Goal: Task Accomplishment & Management: Complete application form

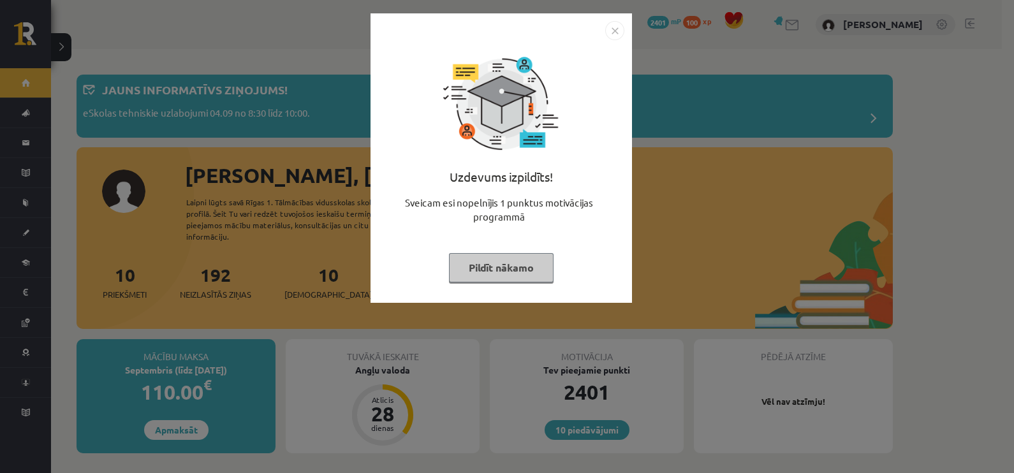
click at [618, 32] on img "Close" at bounding box center [614, 30] width 19 height 19
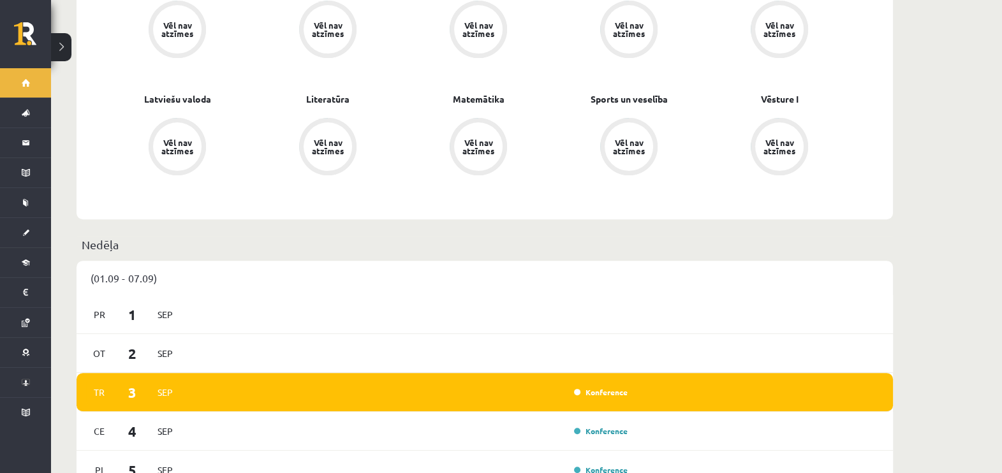
scroll to position [128, 0]
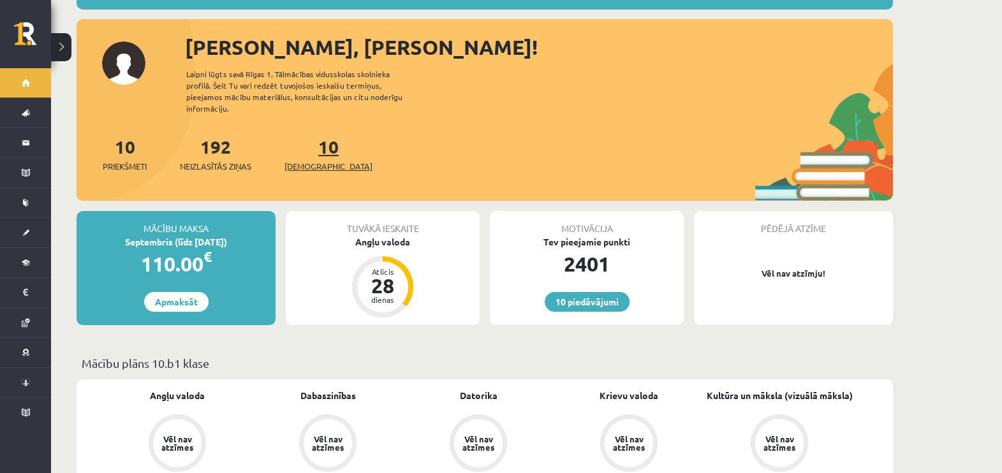
click at [314, 135] on link "10 Ieskaites" at bounding box center [328, 154] width 88 height 38
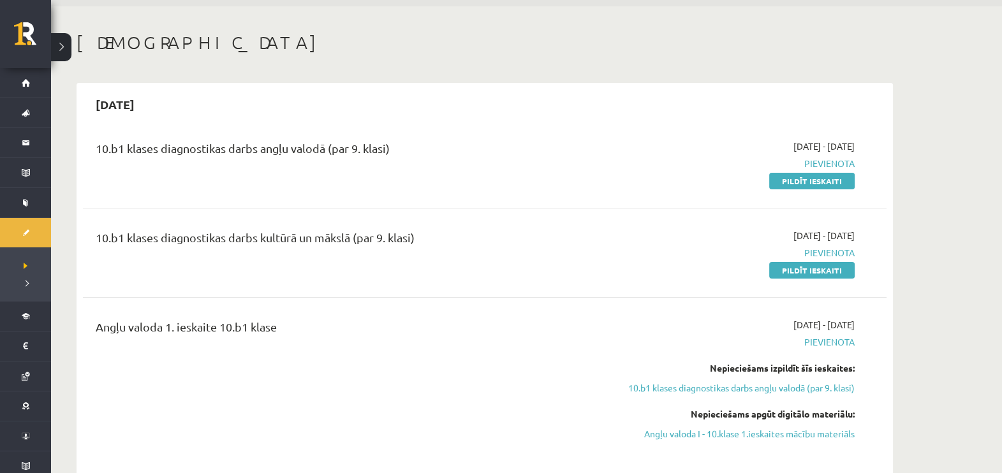
scroll to position [38, 0]
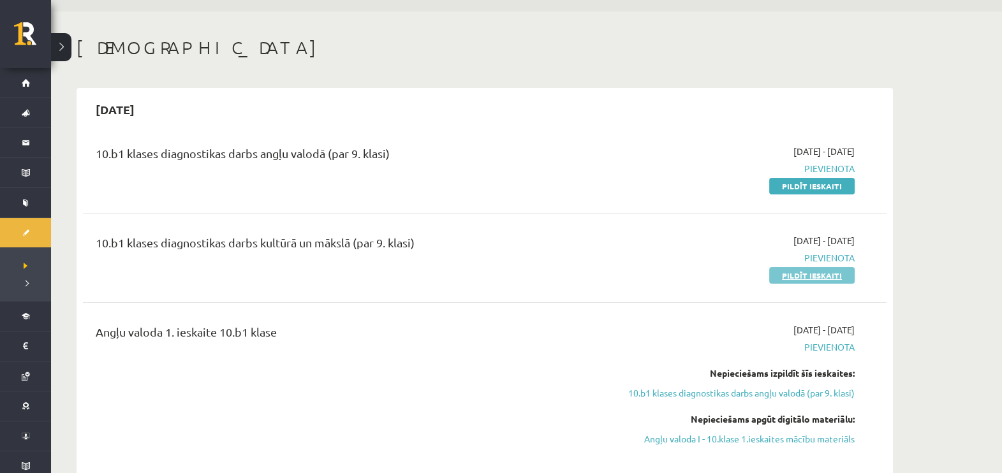
click at [820, 271] on link "Pildīt ieskaiti" at bounding box center [811, 275] width 85 height 17
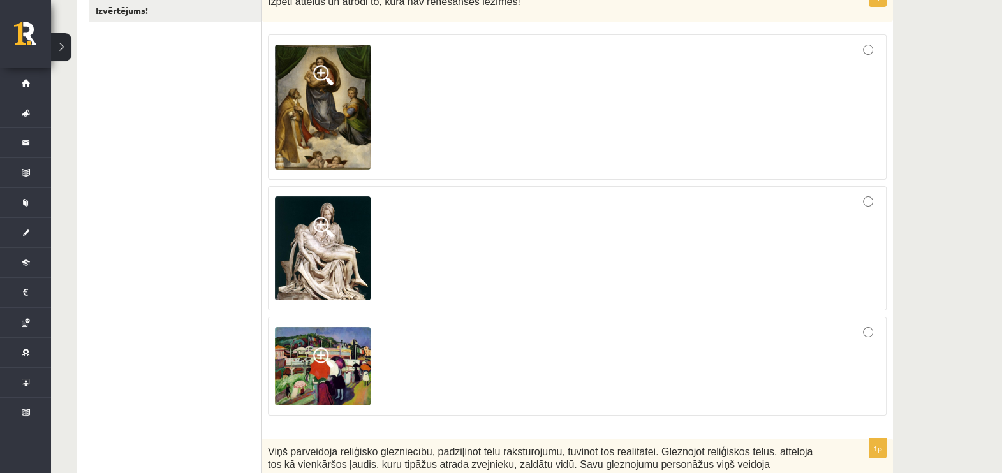
scroll to position [239, 0]
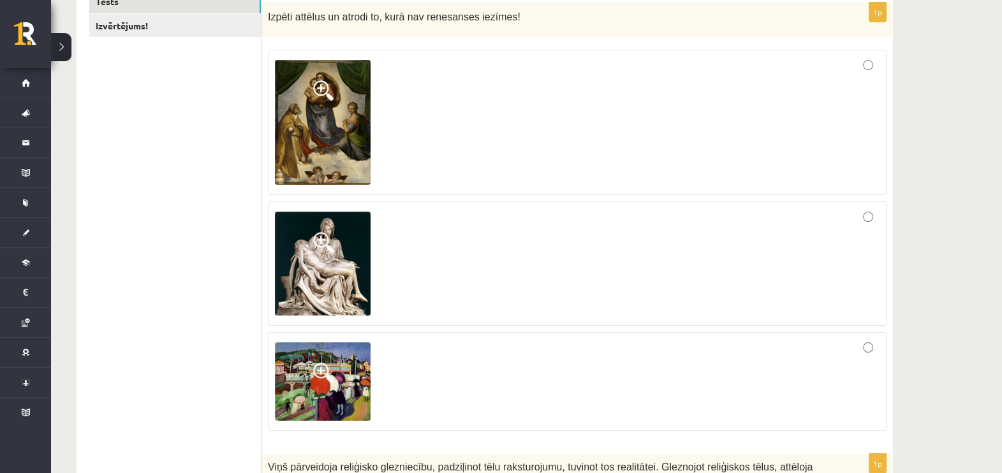
click at [312, 89] on img at bounding box center [323, 122] width 96 height 124
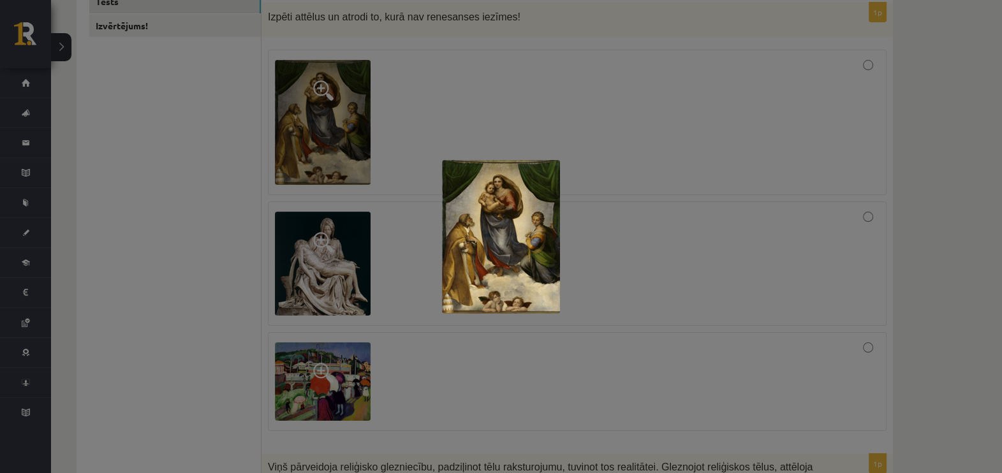
click at [349, 99] on div at bounding box center [501, 236] width 1002 height 473
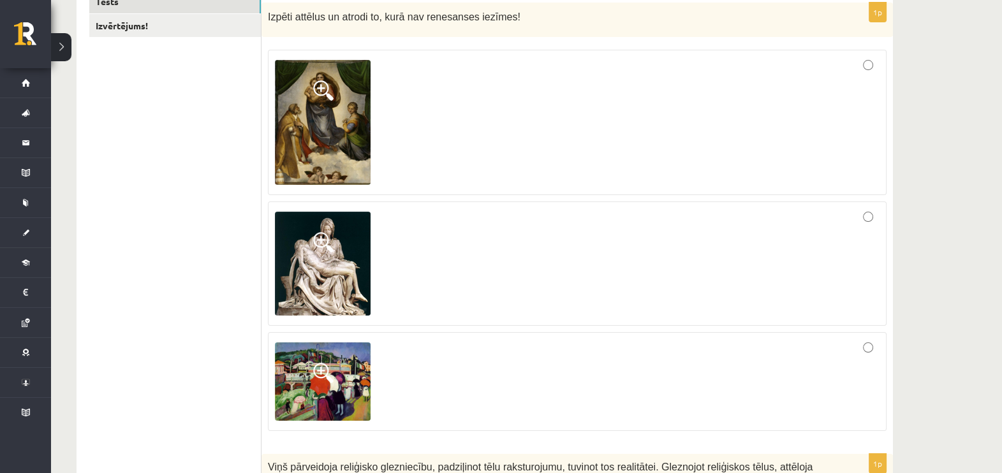
click at [319, 121] on img at bounding box center [323, 122] width 96 height 124
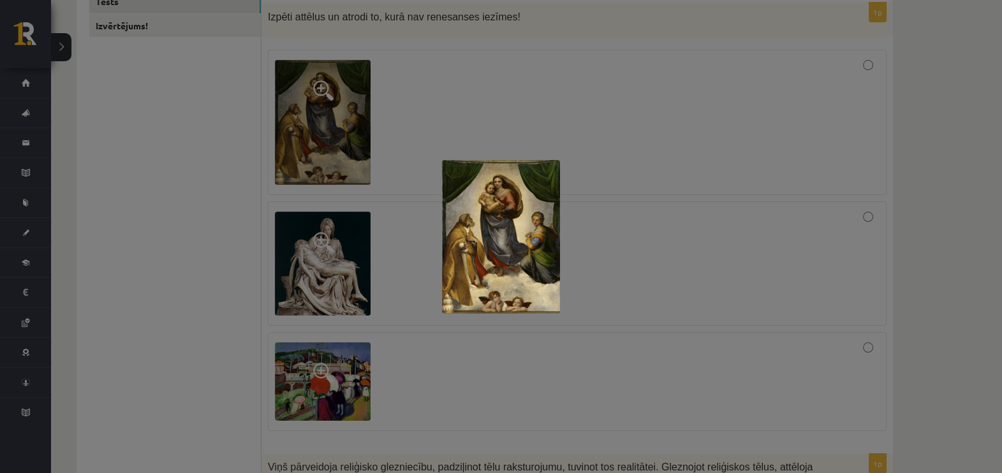
click at [537, 335] on div at bounding box center [501, 236] width 1002 height 473
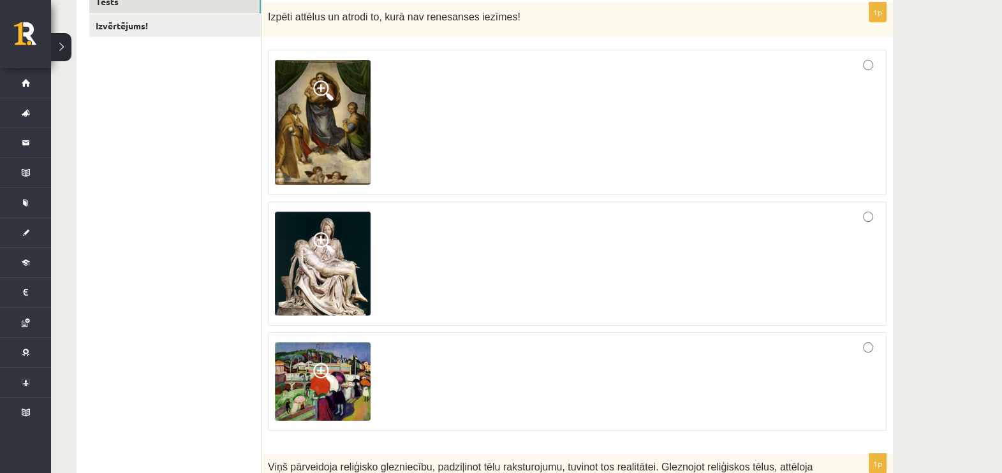
click at [319, 372] on span at bounding box center [323, 373] width 20 height 20
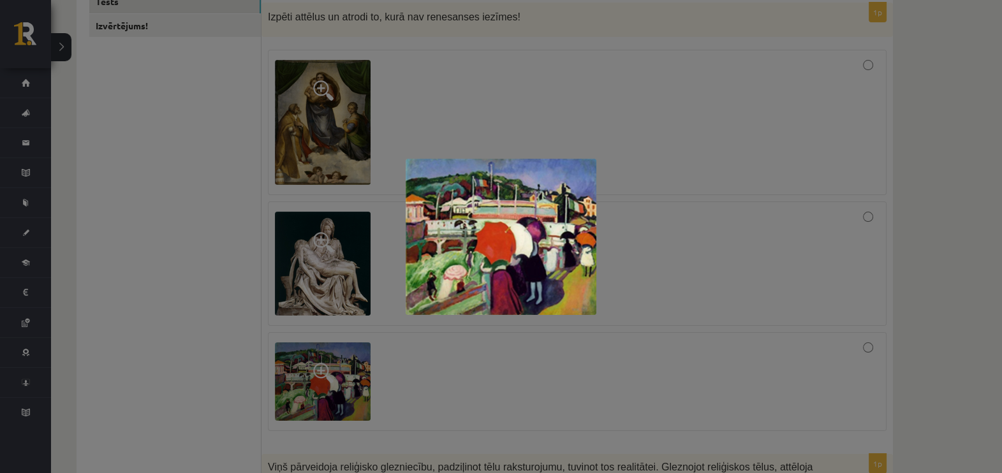
click at [403, 367] on div at bounding box center [501, 236] width 1002 height 473
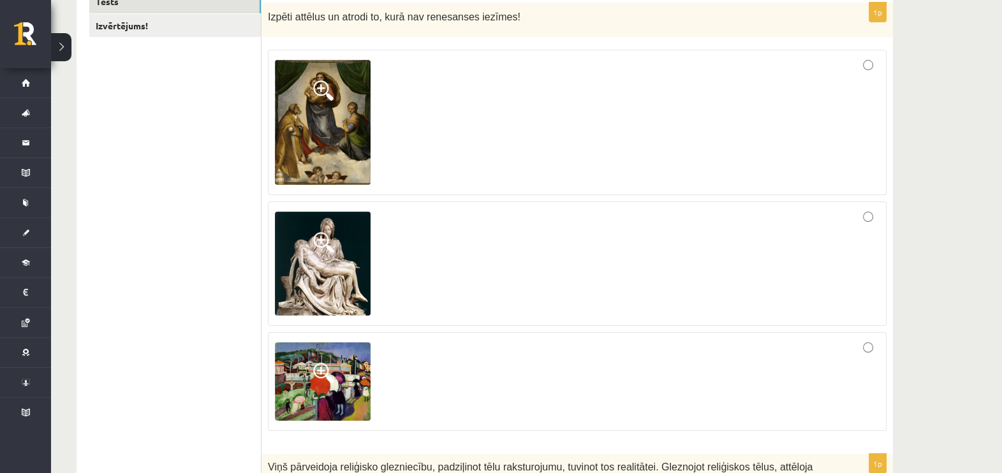
click at [855, 339] on div at bounding box center [577, 381] width 604 height 85
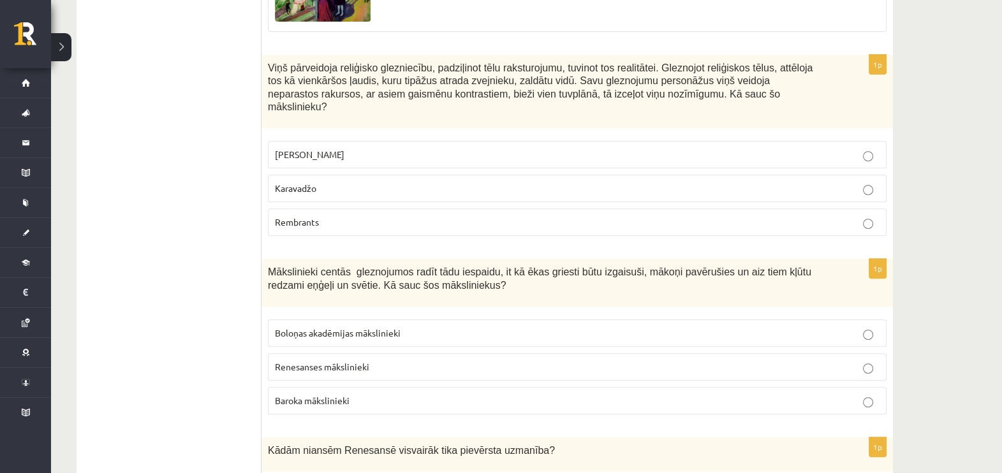
scroll to position [654, 0]
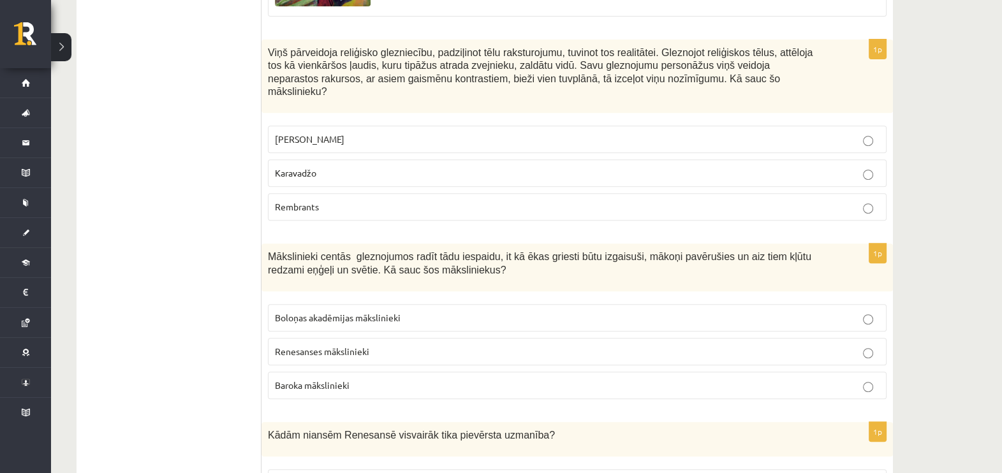
click at [357, 166] on p "Karavadžo" at bounding box center [577, 172] width 604 height 13
click at [340, 379] on span "Baroka mākslinieki" at bounding box center [312, 384] width 75 height 11
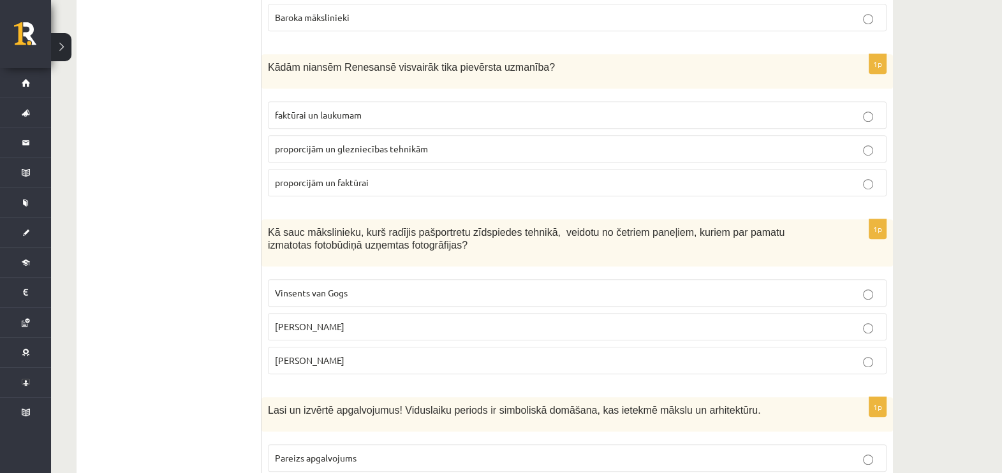
scroll to position [1035, 0]
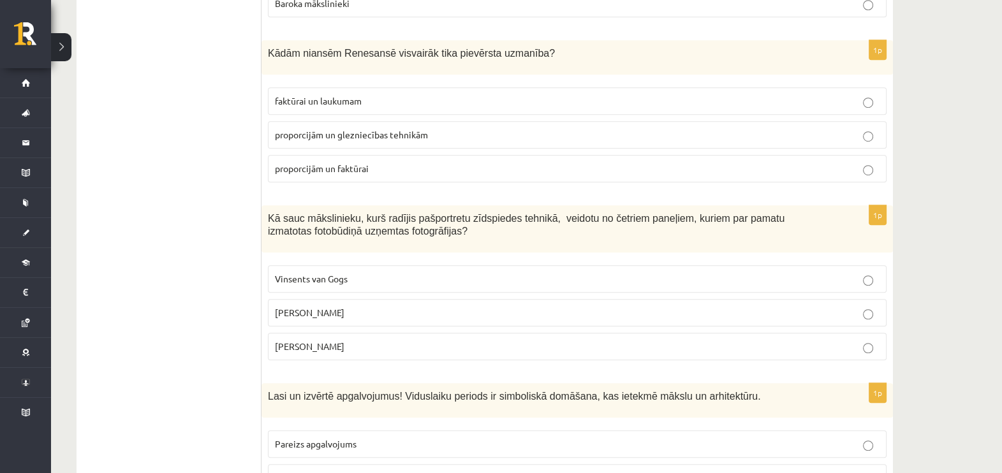
click at [502, 128] on p "proporcijām un glezniecības tehnikām" at bounding box center [577, 134] width 604 height 13
click at [411, 340] on p "[PERSON_NAME]" at bounding box center [577, 346] width 604 height 13
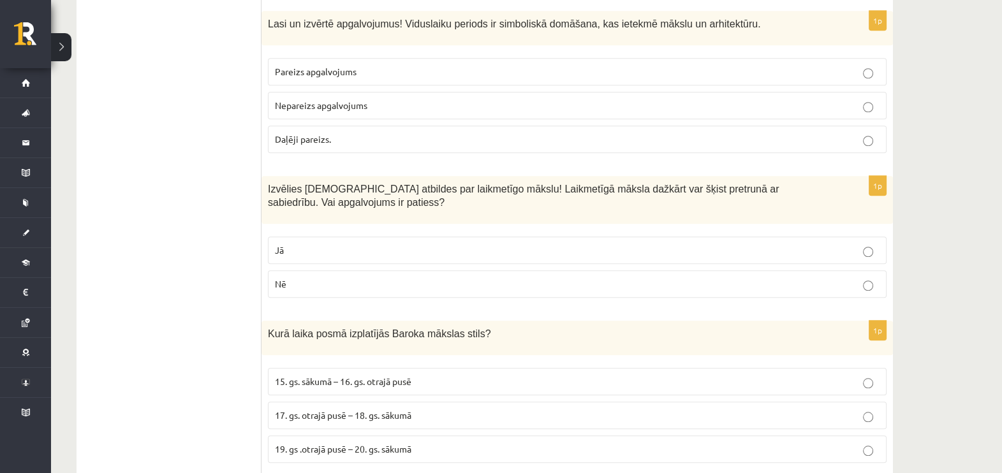
scroll to position [1376, 0]
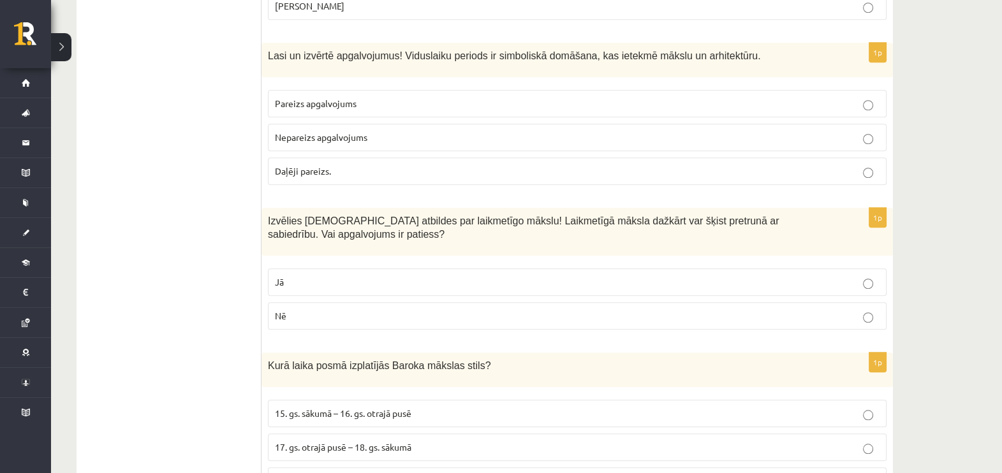
click at [546, 97] on p "Pareizs apgalvojums" at bounding box center [577, 103] width 604 height 13
click at [542, 97] on p "Pareizs apgalvojums" at bounding box center [577, 103] width 604 height 13
click at [507, 275] on p "Jā" at bounding box center [577, 281] width 604 height 13
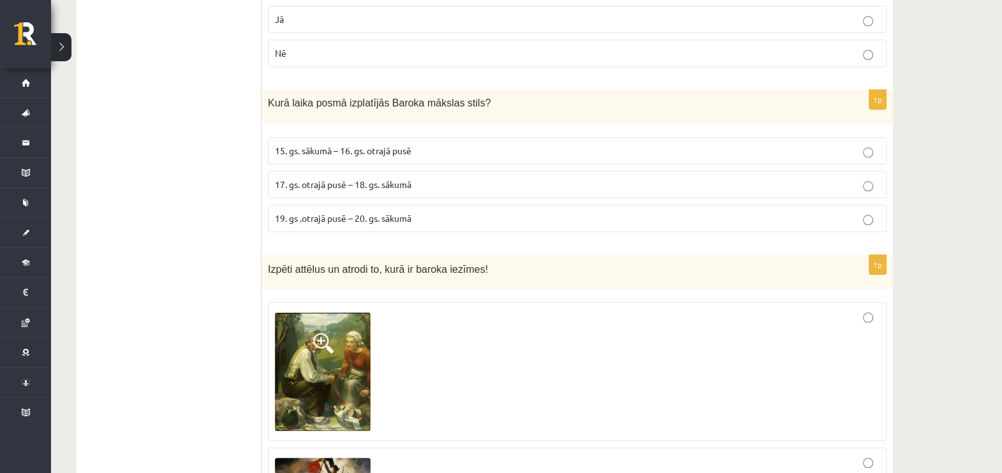
scroll to position [1652, 0]
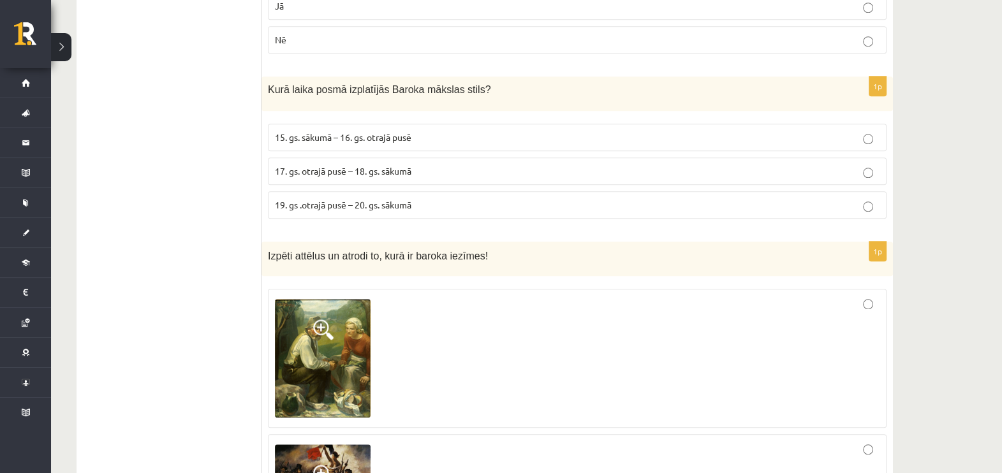
click at [526, 159] on label "17. gs. otrajā pusē – 18. gs. sākumā" at bounding box center [577, 170] width 618 height 27
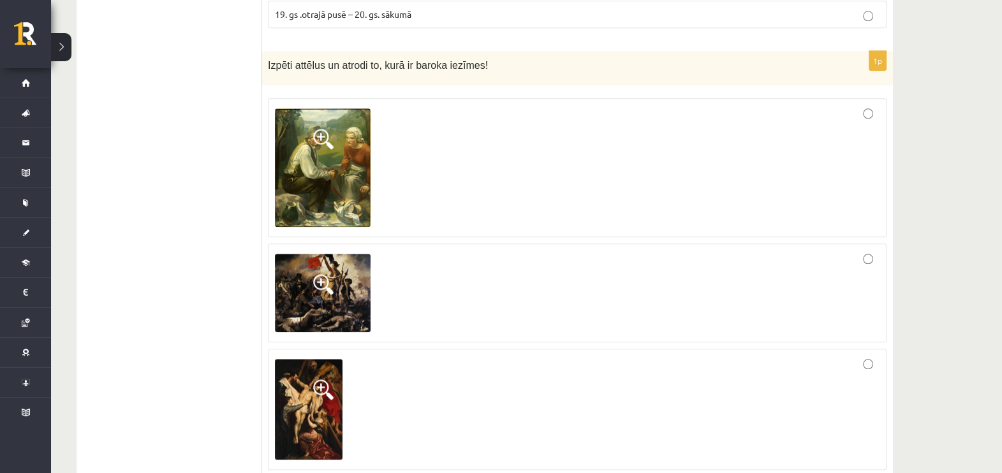
scroll to position [1843, 0]
click at [365, 282] on img at bounding box center [323, 292] width 96 height 79
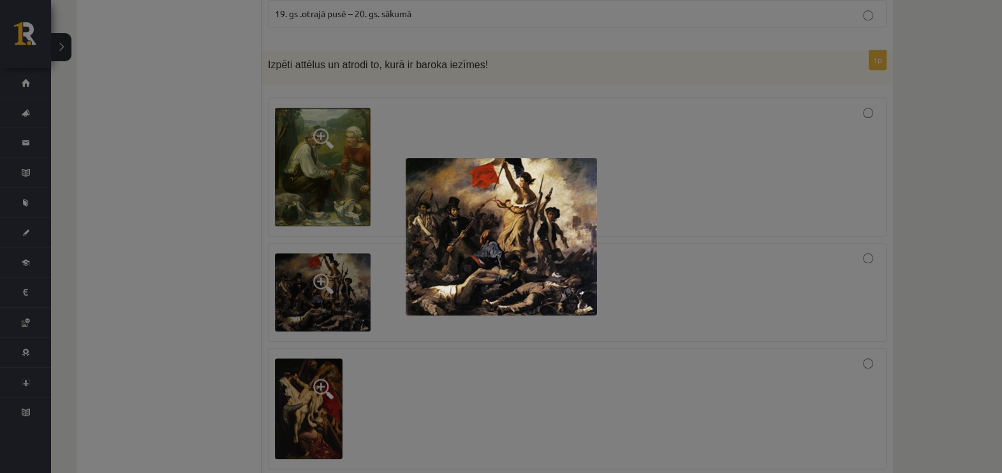
click at [638, 258] on div at bounding box center [501, 236] width 1002 height 473
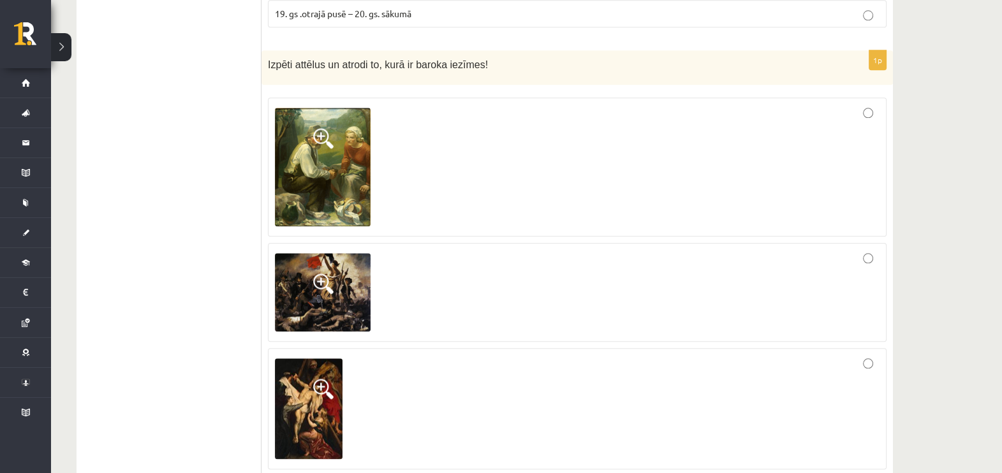
click at [317, 399] on img at bounding box center [309, 408] width 68 height 101
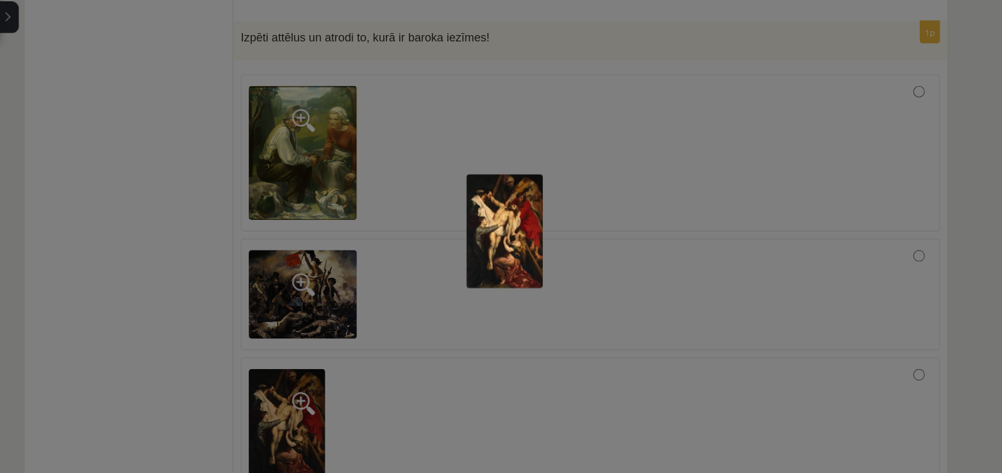
click at [445, 275] on div at bounding box center [501, 236] width 1002 height 473
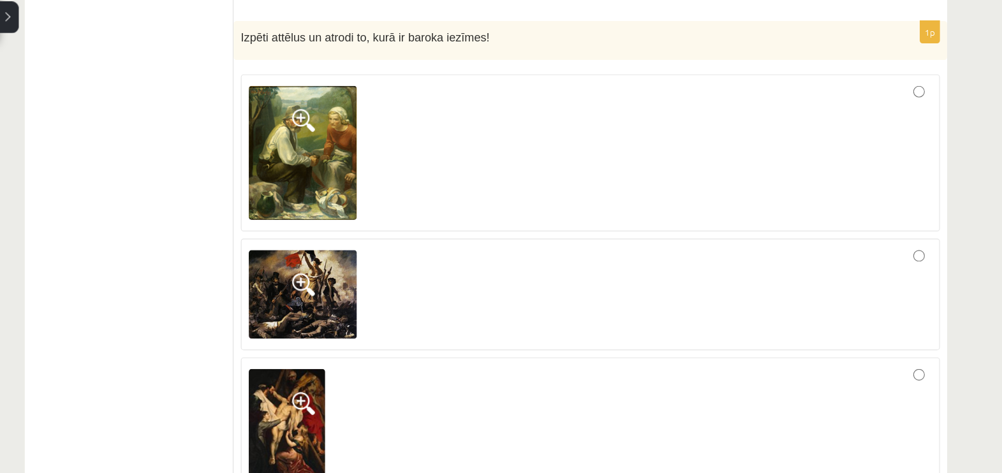
click at [308, 164] on img at bounding box center [323, 167] width 96 height 119
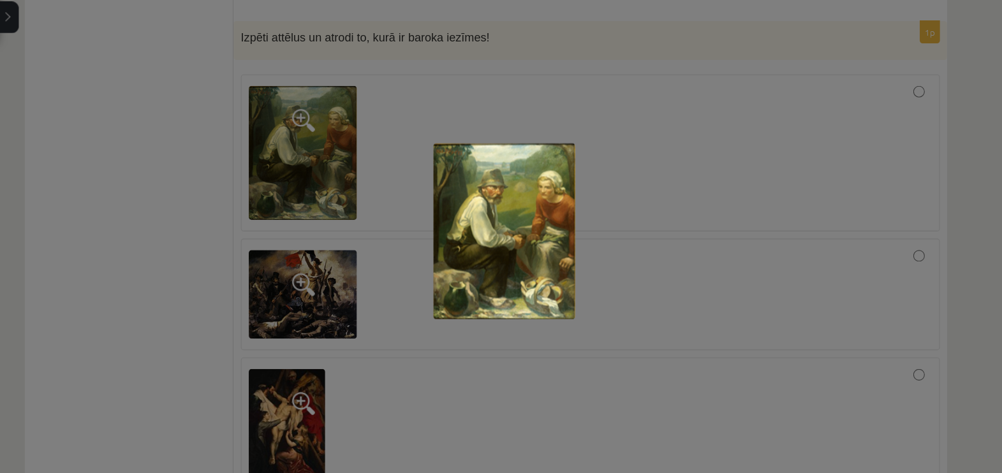
click at [349, 231] on div at bounding box center [501, 236] width 1002 height 473
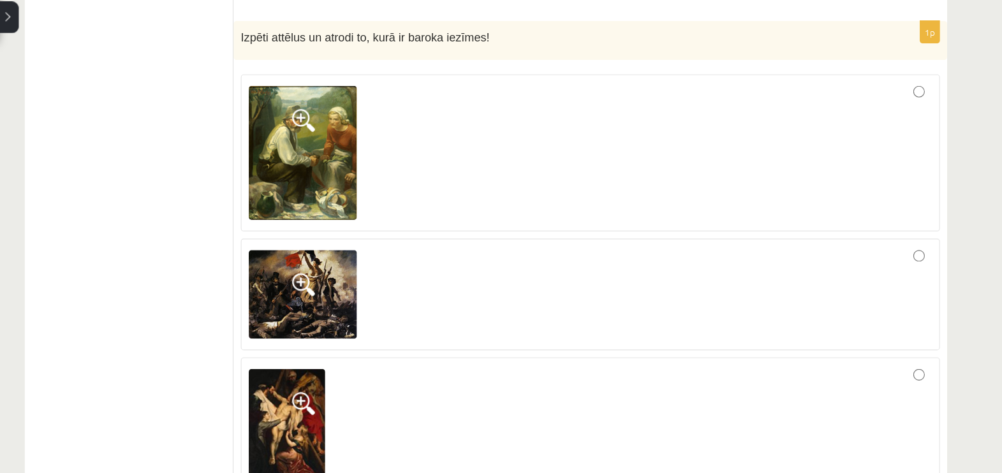
click at [588, 390] on div at bounding box center [577, 408] width 604 height 107
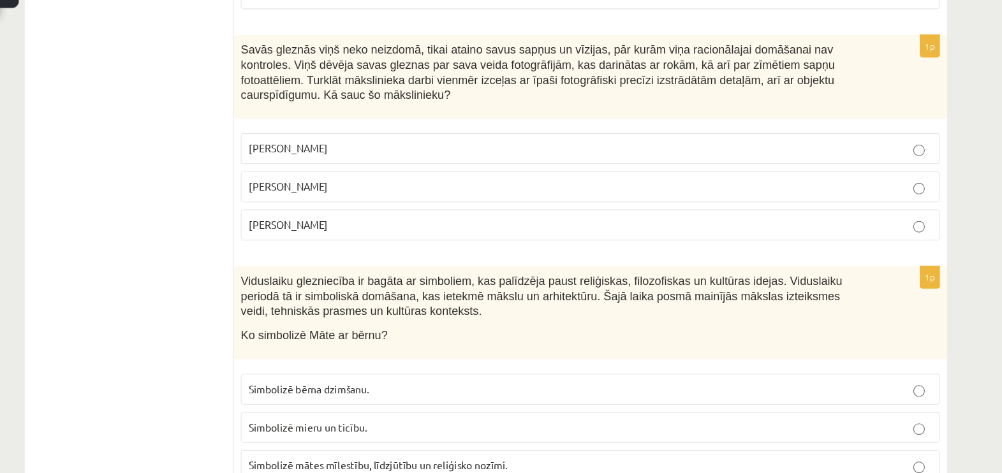
scroll to position [2252, 0]
click at [633, 211] on p "Salvadors Dalī" at bounding box center [577, 217] width 604 height 13
click at [481, 458] on span "Simbolizē mātes mīlestību, līdzjūtību un reliģisko nozīmi." at bounding box center [389, 463] width 229 height 11
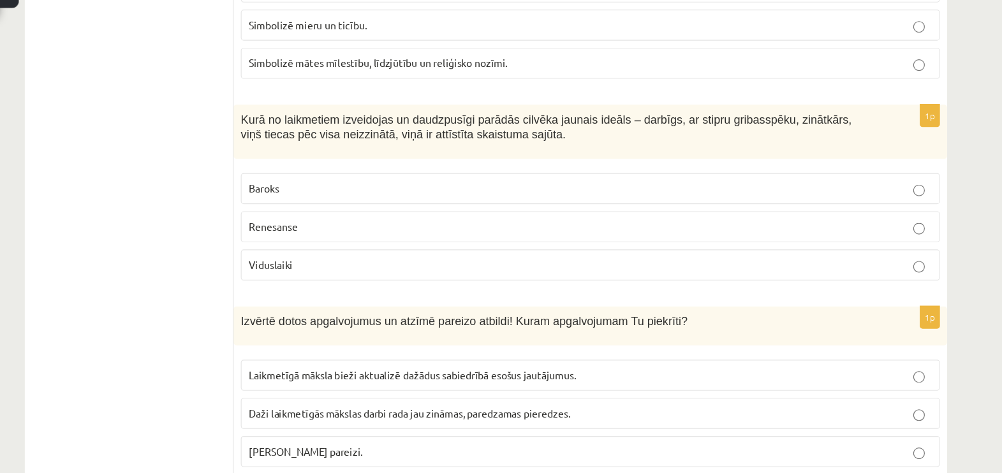
scroll to position [2635, 0]
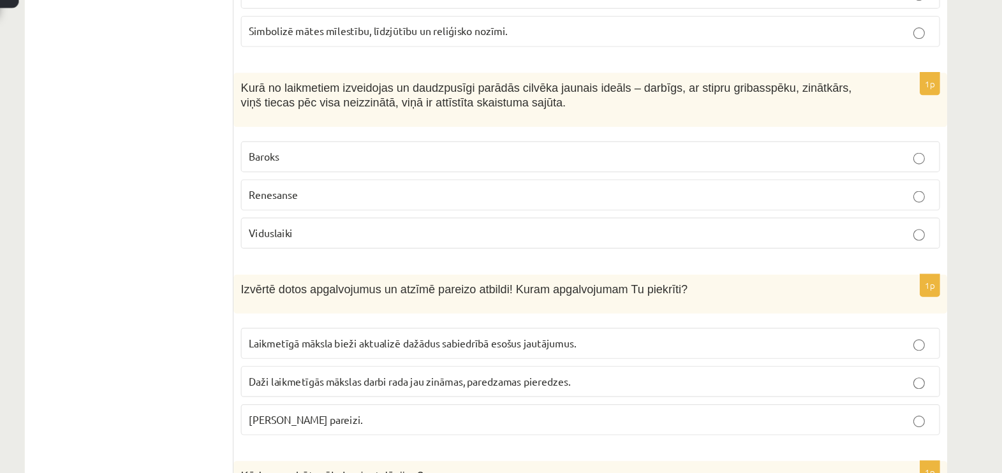
click at [402, 220] on p "Renesanse" at bounding box center [577, 226] width 604 height 13
click at [432, 419] on p "Abi apgalvojumi pareizi." at bounding box center [577, 425] width 604 height 13
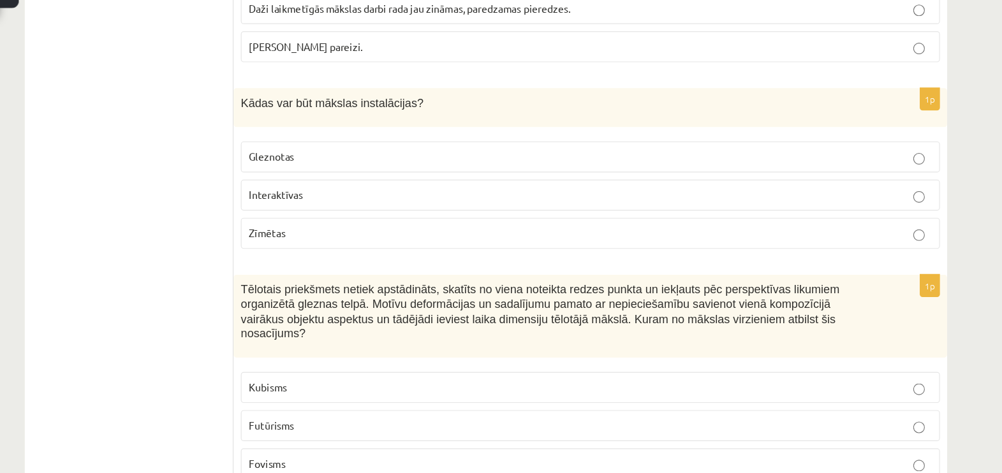
scroll to position [2971, 0]
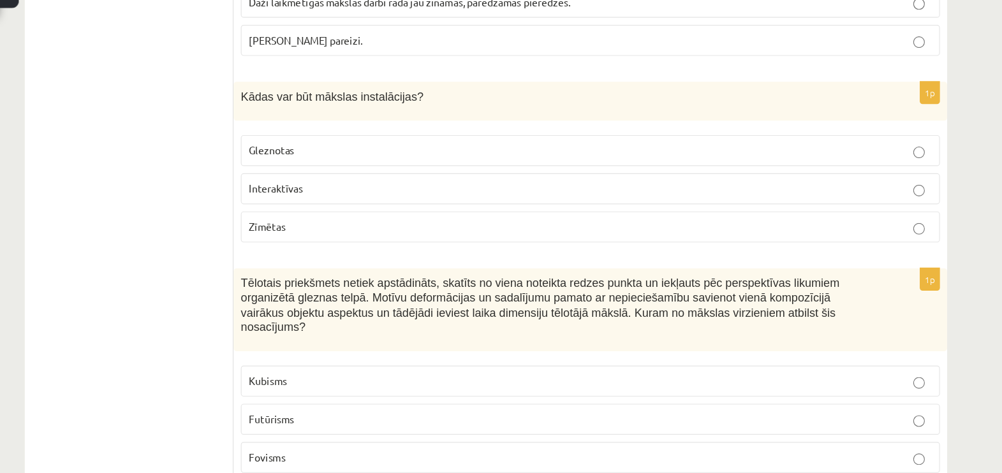
click at [458, 214] on p "Interaktīvas" at bounding box center [577, 220] width 604 height 13
click at [367, 384] on p "Kubisms" at bounding box center [577, 390] width 604 height 13
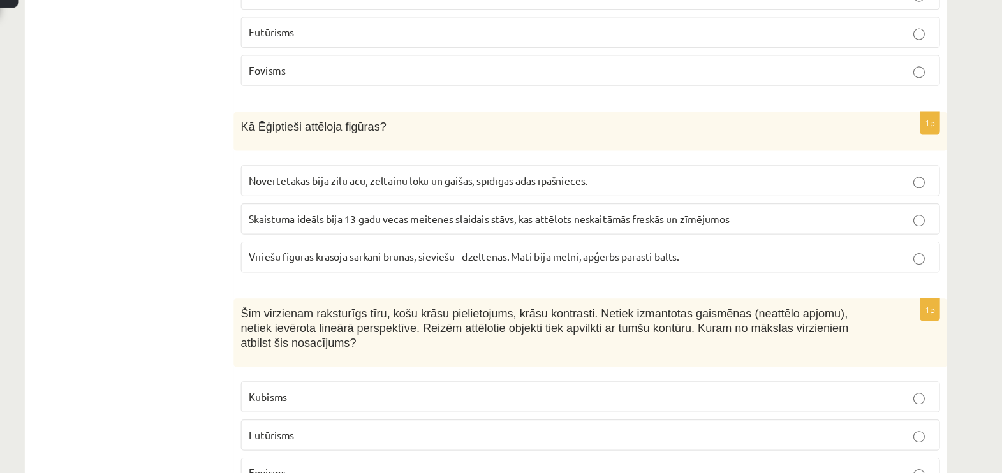
scroll to position [3341, 0]
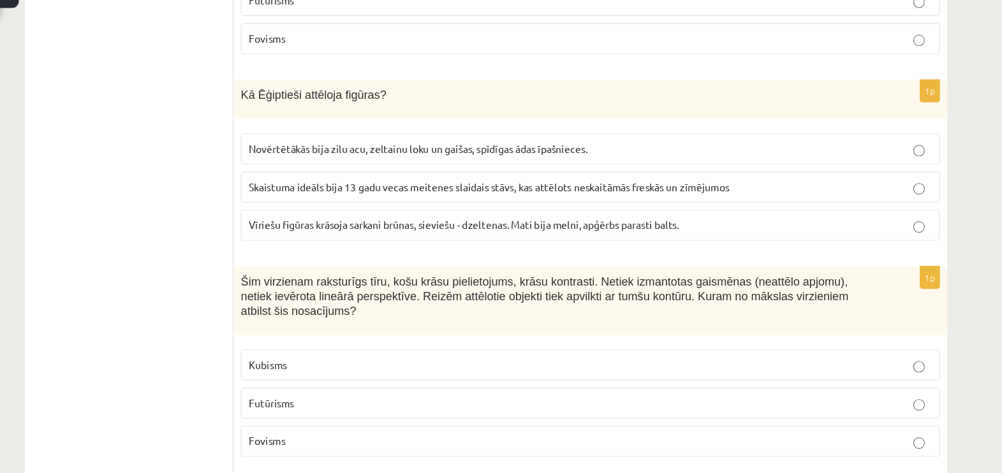
click at [532, 247] on span "Vīriešu figūras krāsoja sarkani brūnas, sieviešu - dzeltenas. Mati bija melni, …" at bounding box center [465, 252] width 381 height 11
click at [412, 431] on label "Fovisms" at bounding box center [577, 444] width 618 height 27
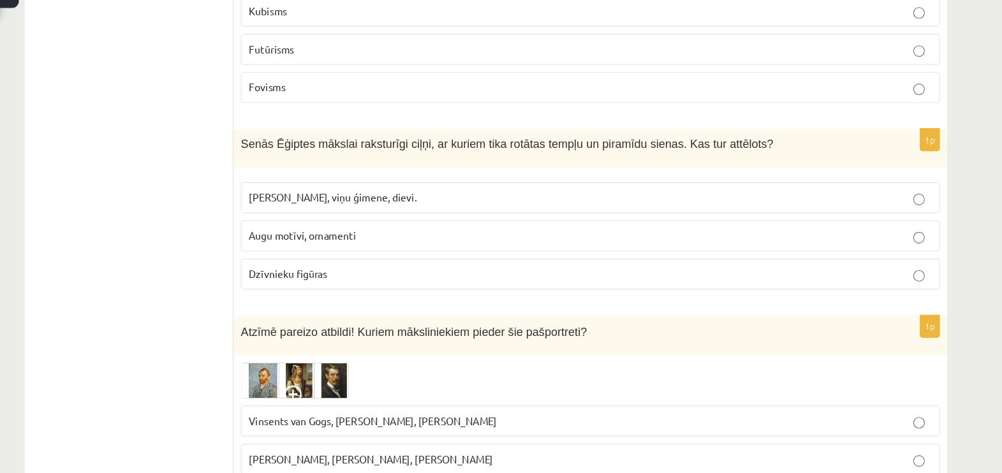
scroll to position [3663, 0]
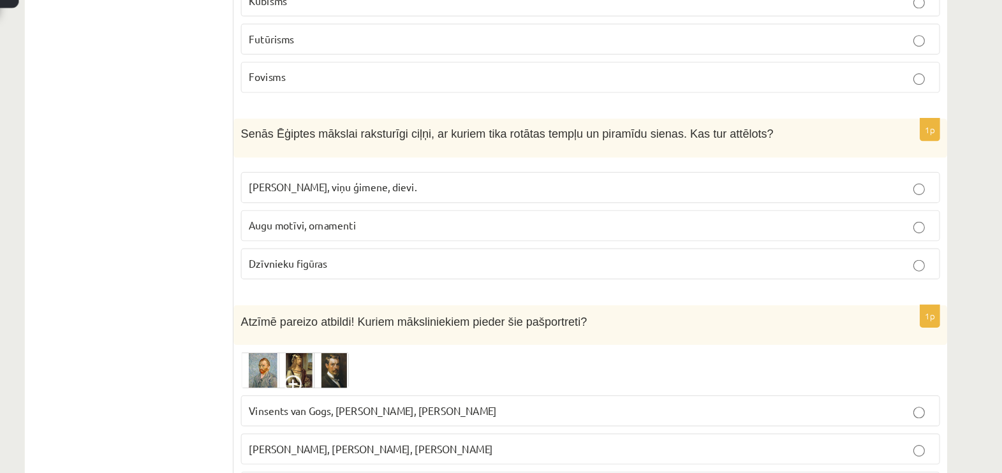
click at [408, 214] on p "Faraoni, viņu ģimene, dievi." at bounding box center [577, 220] width 604 height 13
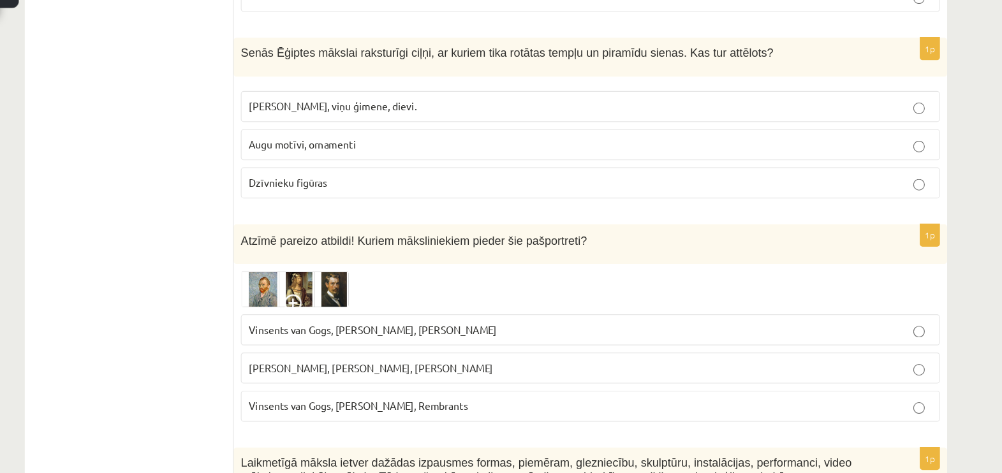
scroll to position [3747, 0]
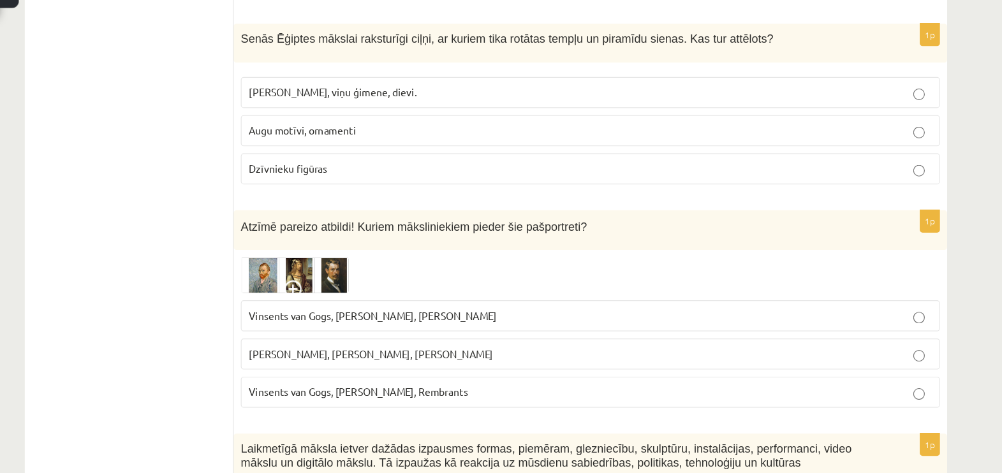
click at [314, 282] on img at bounding box center [316, 298] width 96 height 32
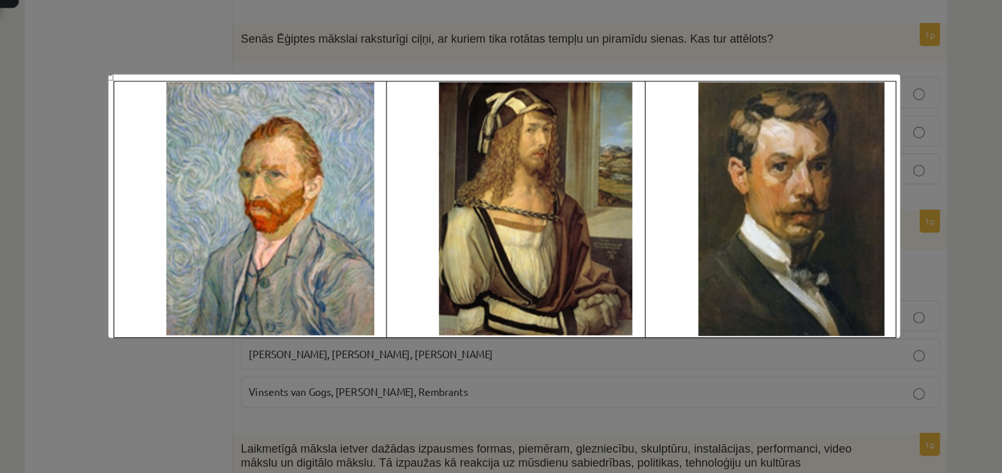
click at [303, 385] on div at bounding box center [501, 236] width 1002 height 473
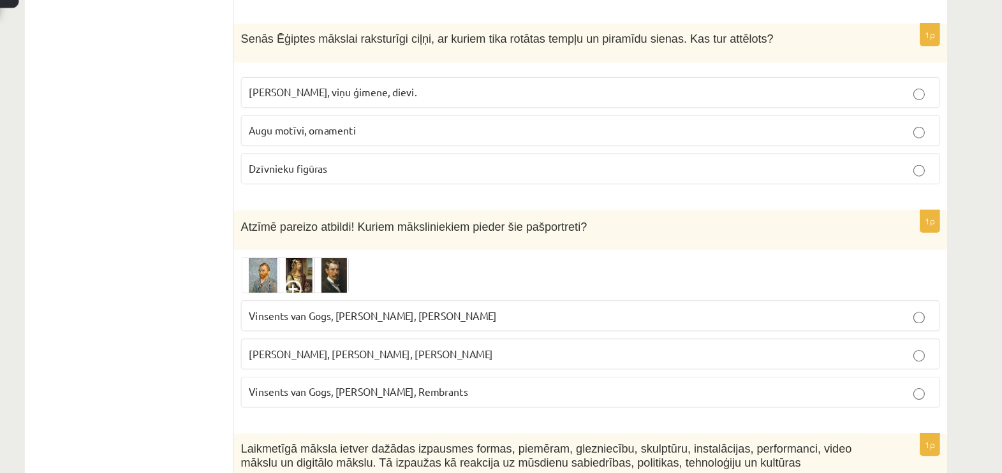
click at [361, 282] on img at bounding box center [316, 298] width 96 height 32
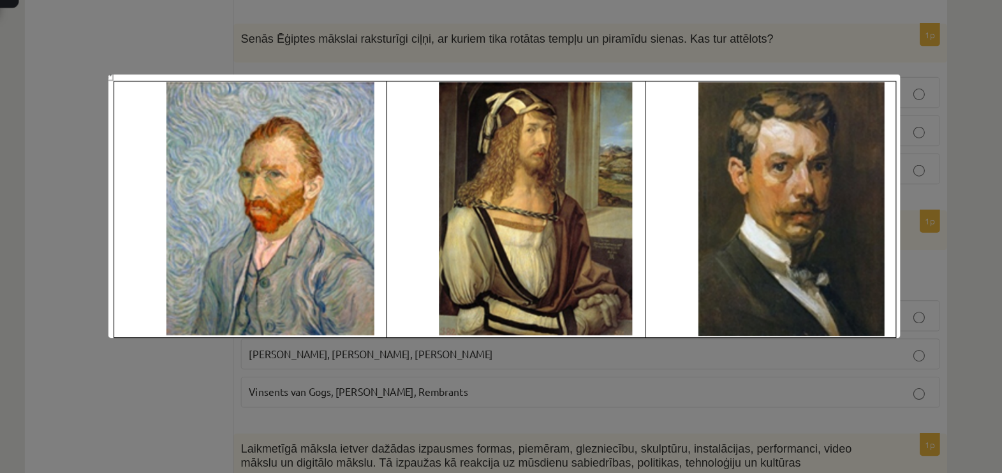
click at [332, 370] on div at bounding box center [501, 236] width 1002 height 473
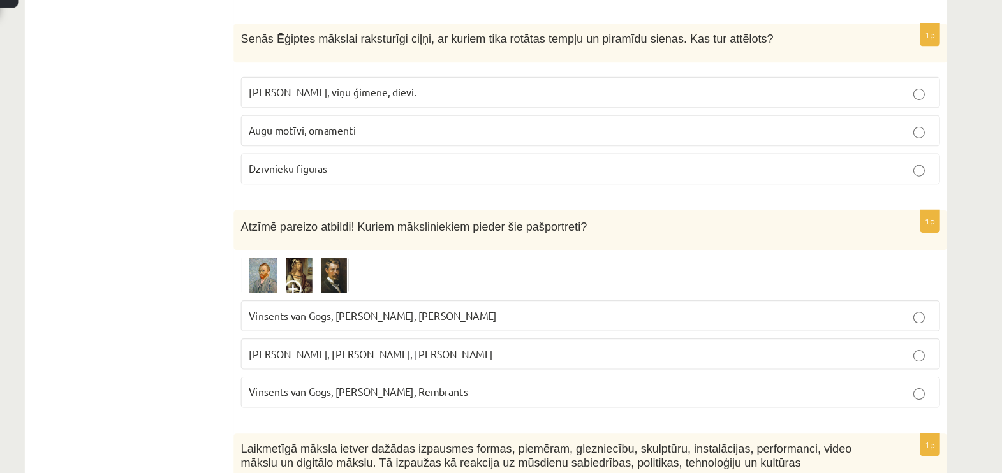
click at [380, 328] on span "Vinsents van Gogs, Albrehts Dīrers, Janis Rozentāls" at bounding box center [384, 333] width 219 height 11
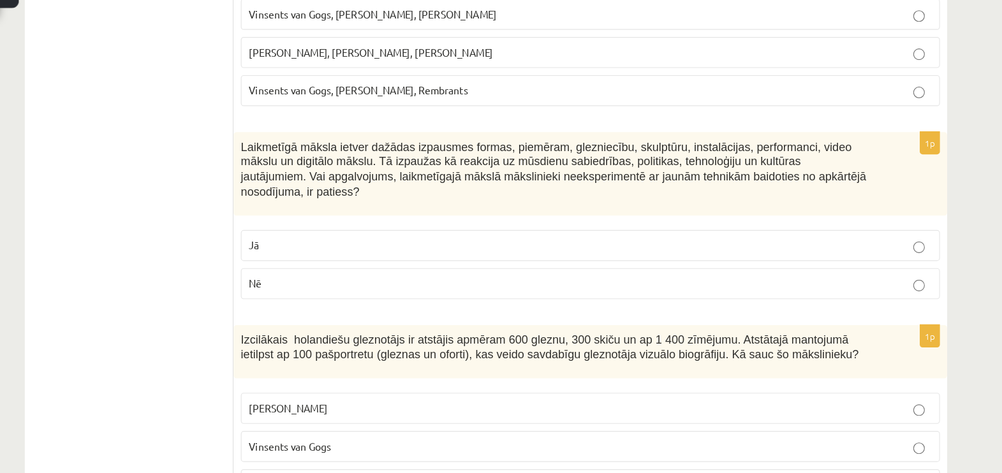
scroll to position [4027, 0]
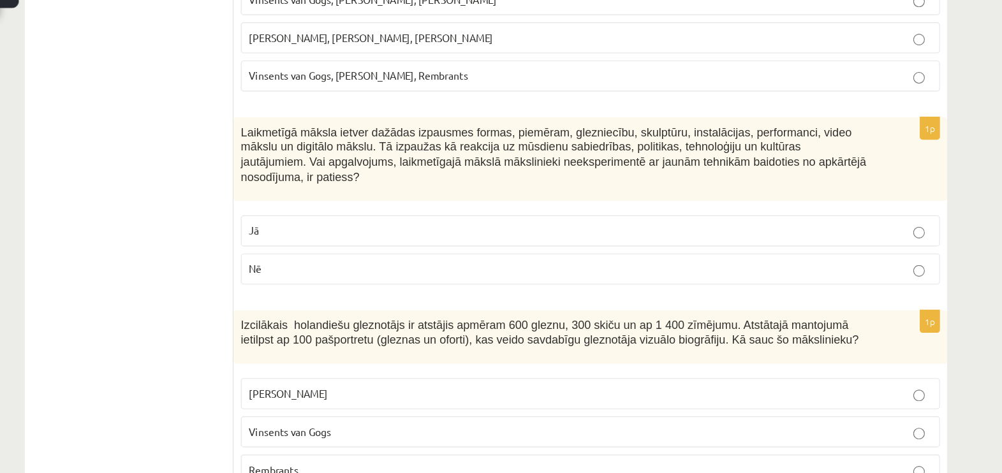
click at [332, 286] on p "Nē" at bounding box center [577, 292] width 604 height 13
click at [314, 464] on p "Rembrants" at bounding box center [577, 470] width 604 height 13
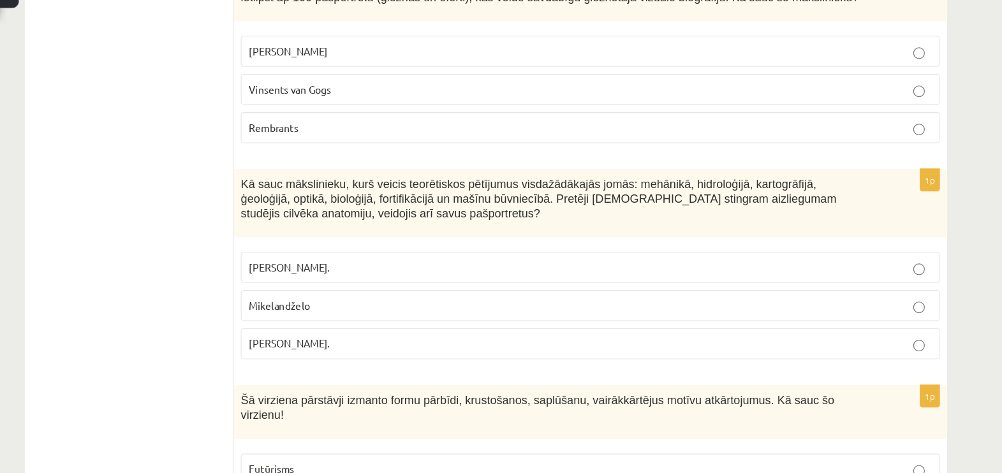
scroll to position [4352, 0]
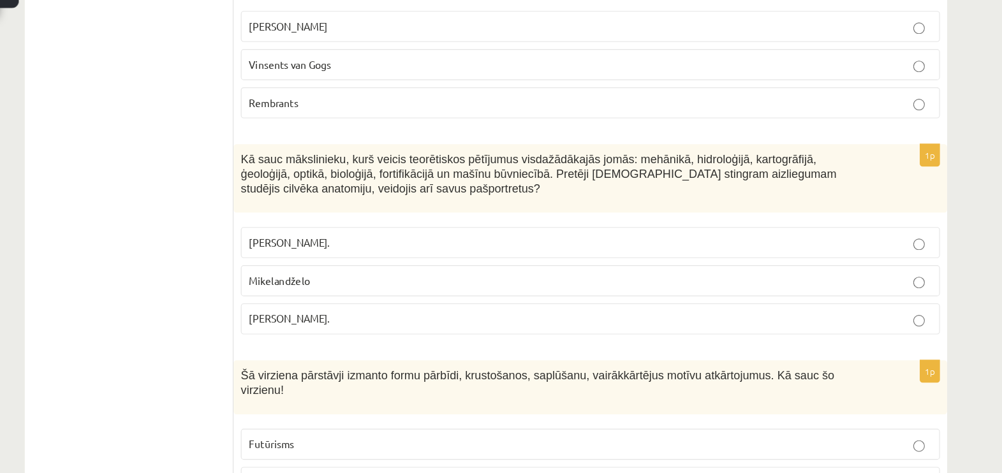
click at [358, 330] on p "Leonardo da Vinči." at bounding box center [577, 336] width 604 height 13
click at [289, 467] on label "Kubisms" at bounding box center [577, 480] width 618 height 27
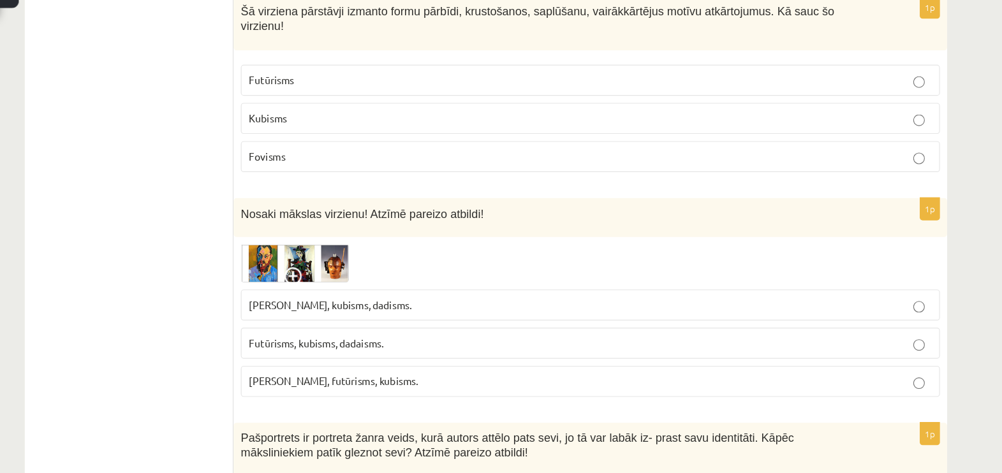
scroll to position [4685, 0]
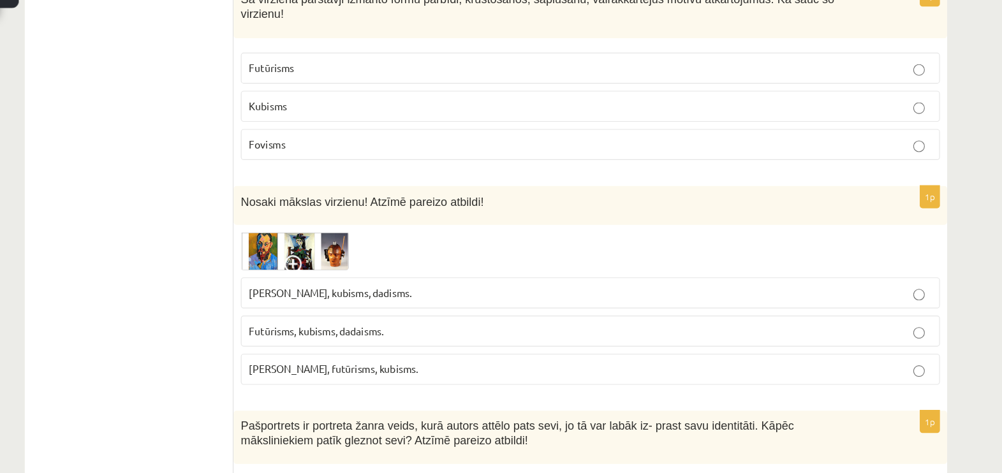
click at [287, 259] on img at bounding box center [316, 276] width 96 height 34
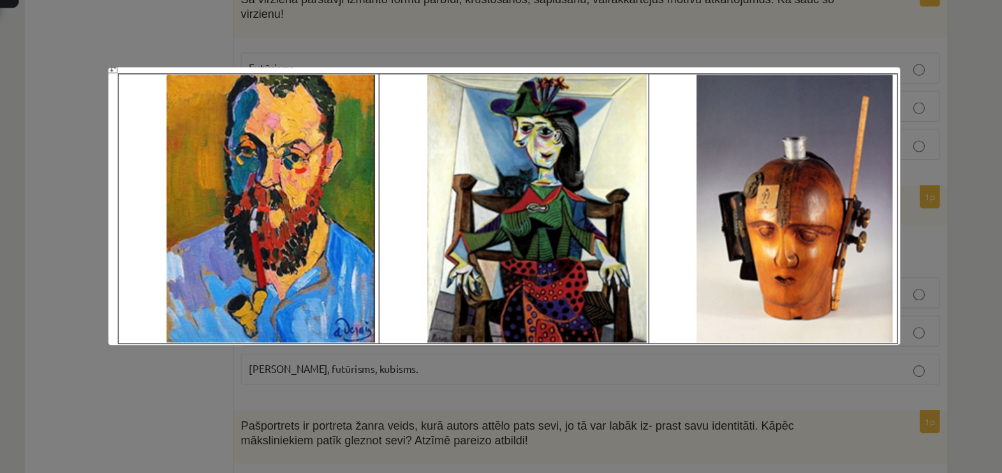
click at [341, 394] on div at bounding box center [501, 236] width 1002 height 473
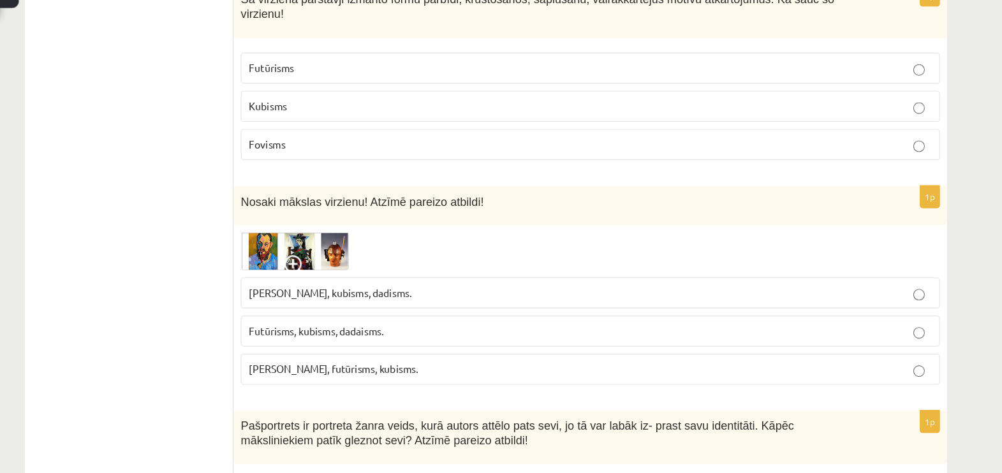
click at [295, 259] on img at bounding box center [316, 276] width 96 height 34
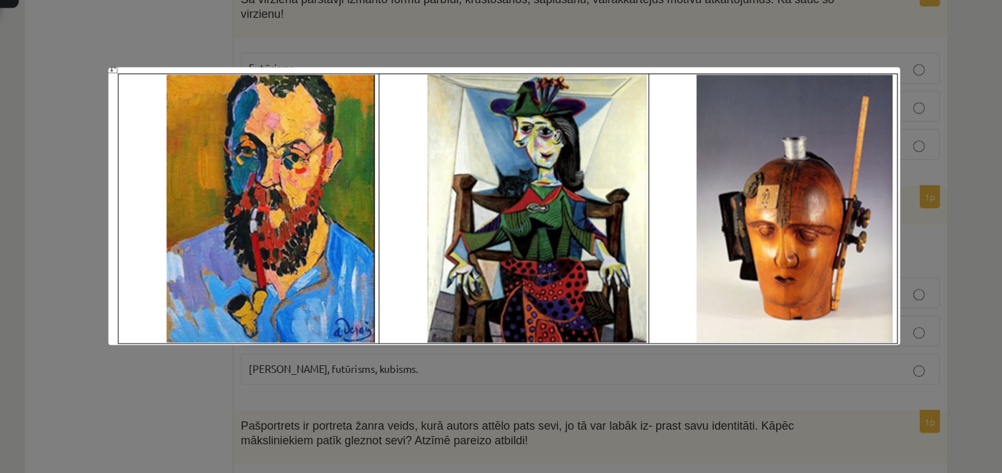
click at [400, 384] on div at bounding box center [501, 236] width 1002 height 473
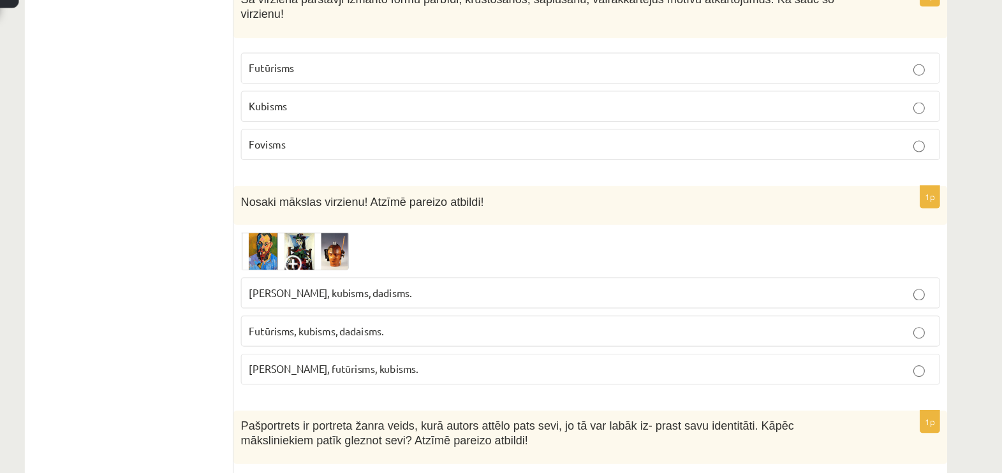
click at [421, 307] on p "Fovisms, kubisms, dadisms." at bounding box center [577, 313] width 604 height 13
click at [341, 259] on img at bounding box center [316, 276] width 96 height 34
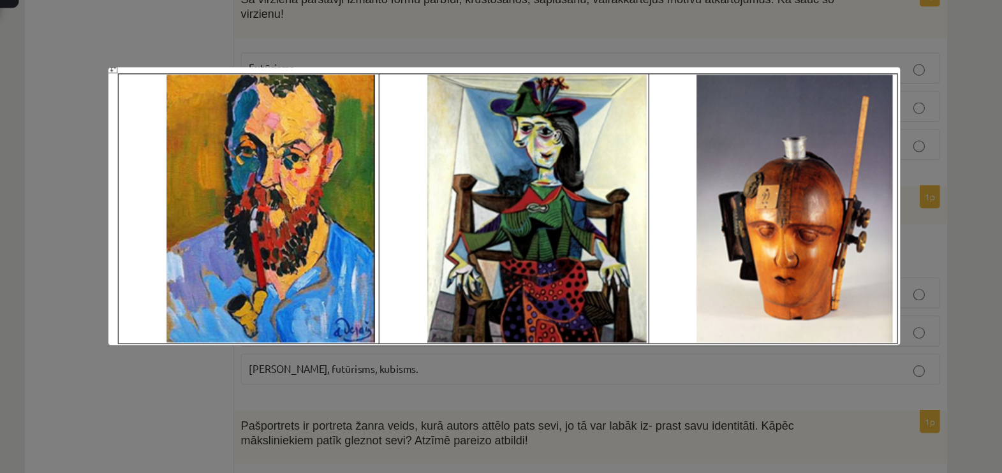
click at [281, 374] on div at bounding box center [501, 236] width 1002 height 473
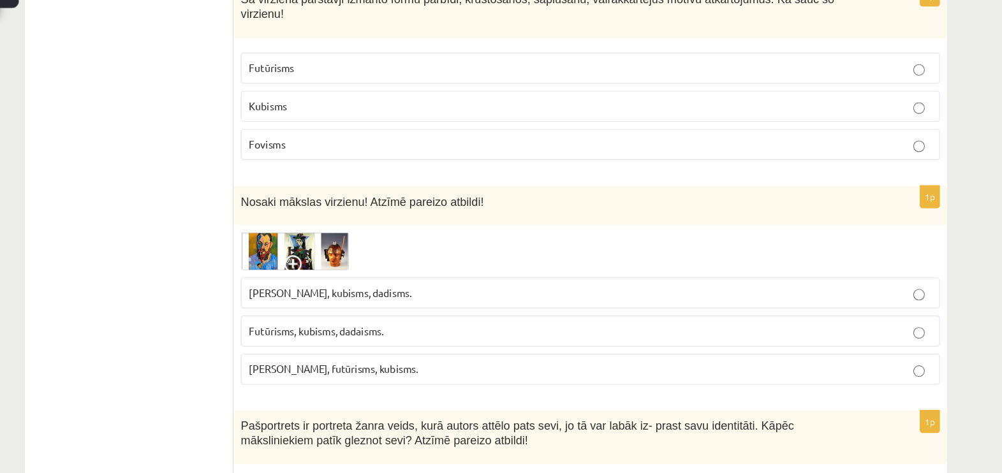
click at [368, 341] on span "Futūrisms, kubisms, dadaisms." at bounding box center [334, 346] width 119 height 11
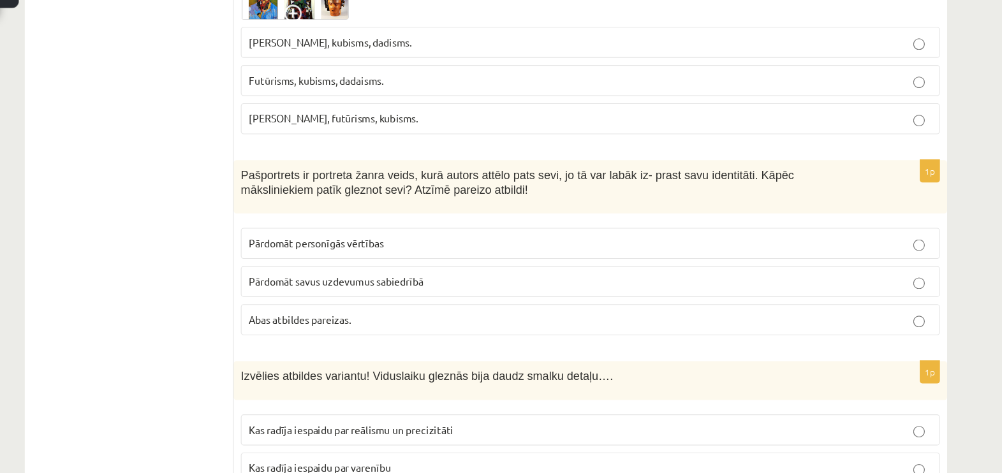
scroll to position [4929, 0]
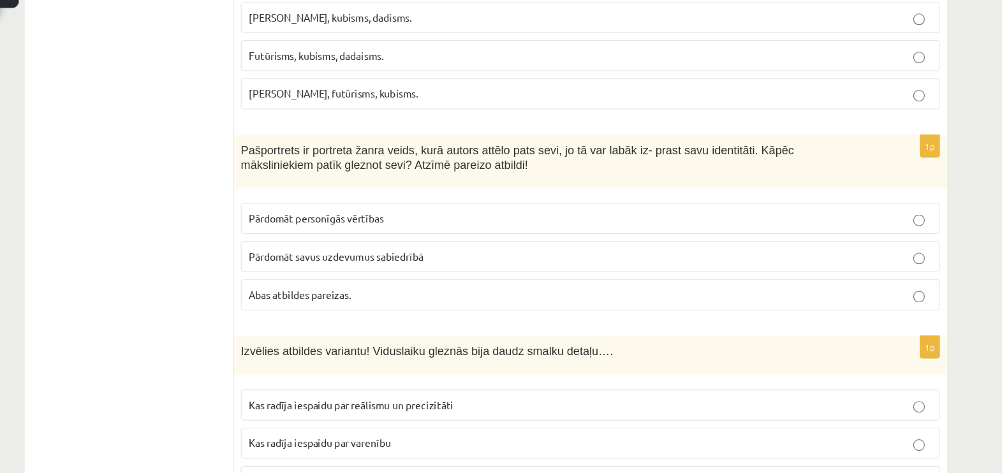
click at [460, 309] on p "Abas atbildes pareizas." at bounding box center [577, 315] width 604 height 13
click at [388, 406] on p "Kas radīja iespaidu par reālismu un precizitāti" at bounding box center [577, 412] width 604 height 13
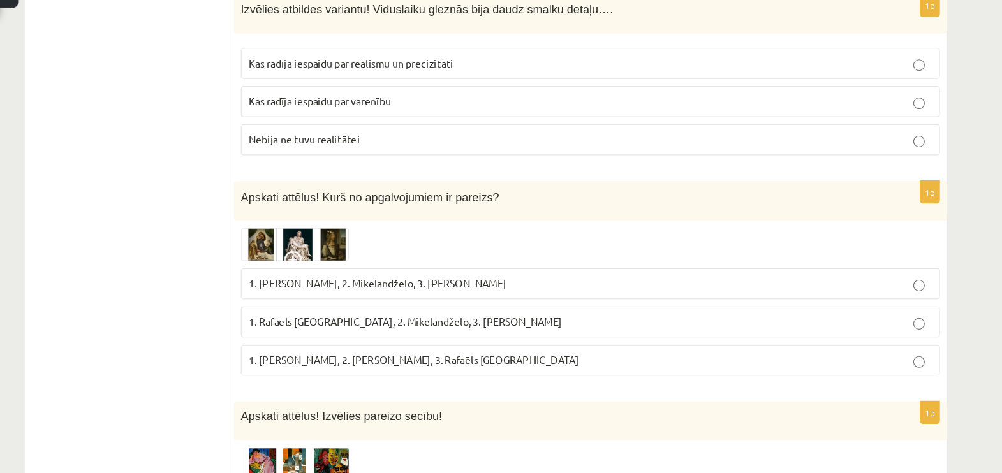
scroll to position [5237, 0]
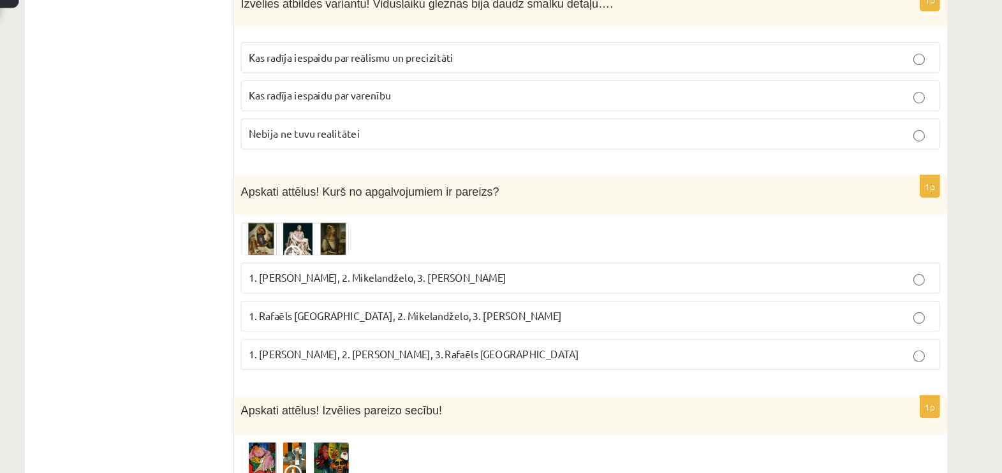
click at [333, 251] on img at bounding box center [316, 265] width 96 height 29
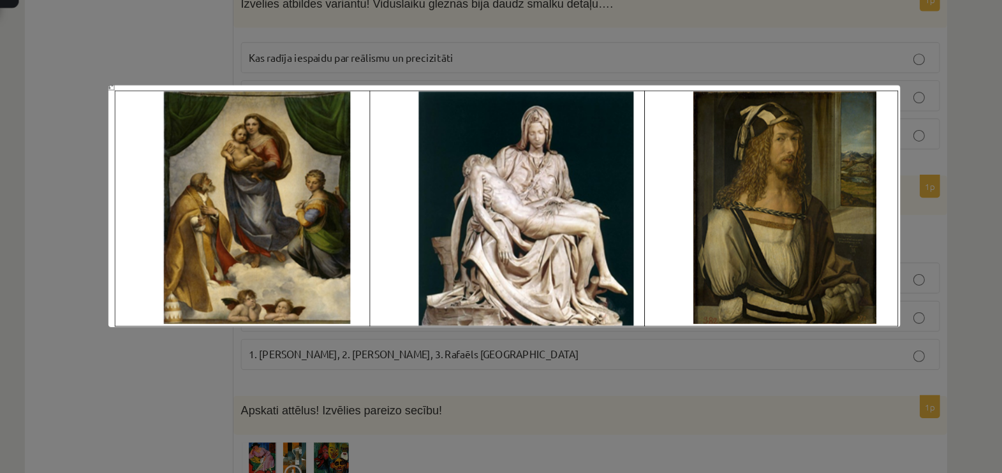
click at [316, 361] on div at bounding box center [501, 236] width 1002 height 473
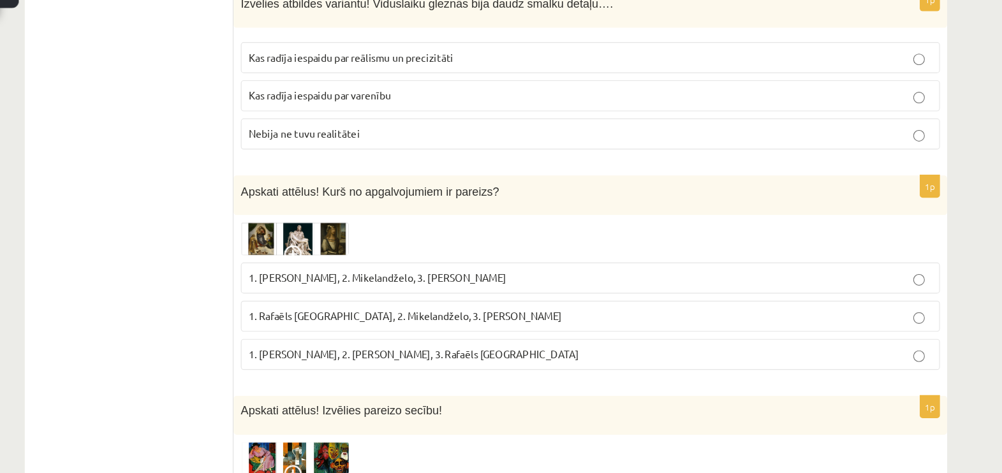
click at [276, 251] on img at bounding box center [316, 265] width 96 height 29
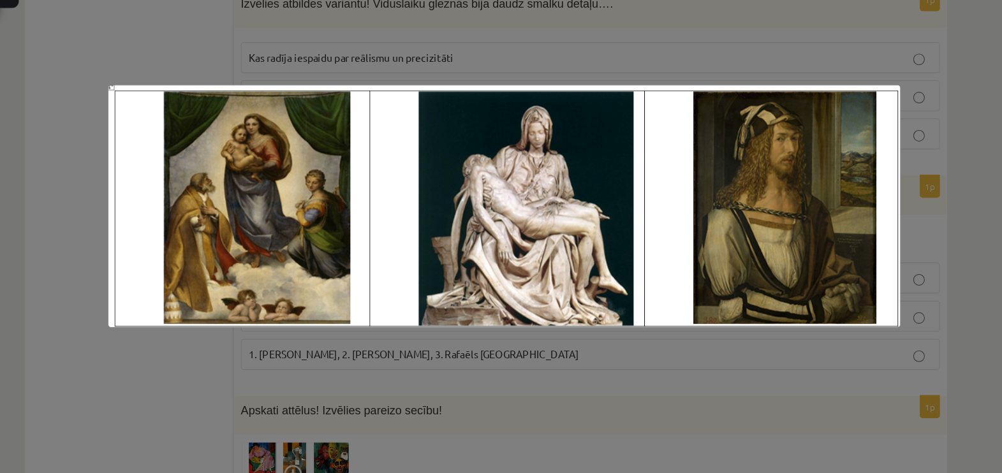
click at [321, 353] on div at bounding box center [501, 236] width 1002 height 473
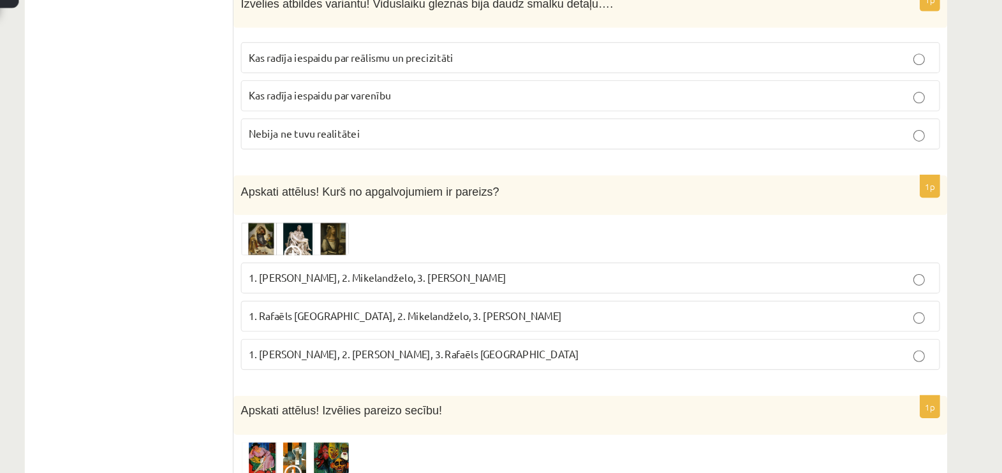
click at [338, 328] on span "1. Rafaēls Sancio da Urbīno, 2. Mikelandželo, 3. Albrehts Dīrers" at bounding box center [413, 333] width 277 height 11
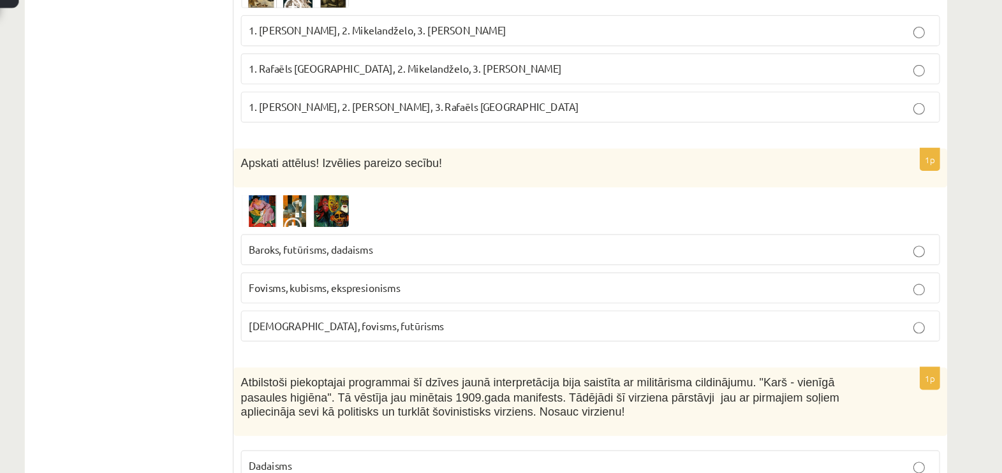
scroll to position [5463, 0]
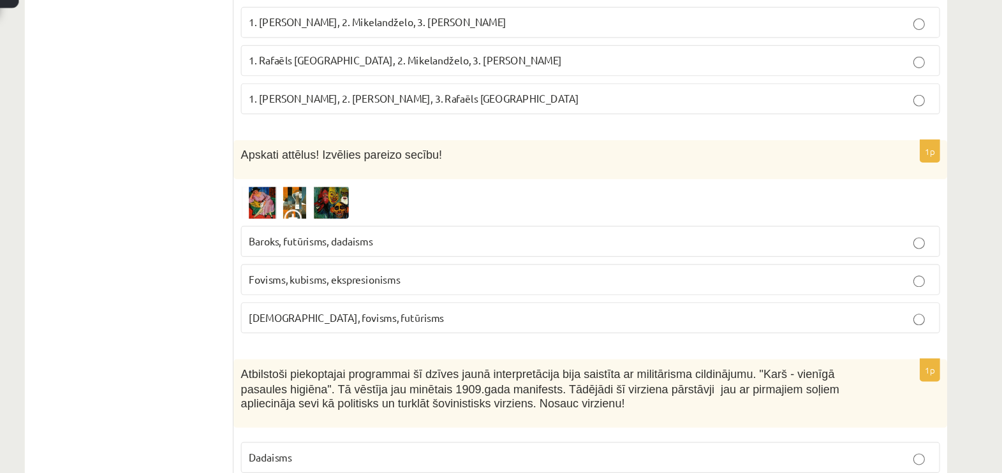
click at [386, 219] on div at bounding box center [577, 233] width 618 height 29
click at [339, 219] on img at bounding box center [316, 233] width 96 height 29
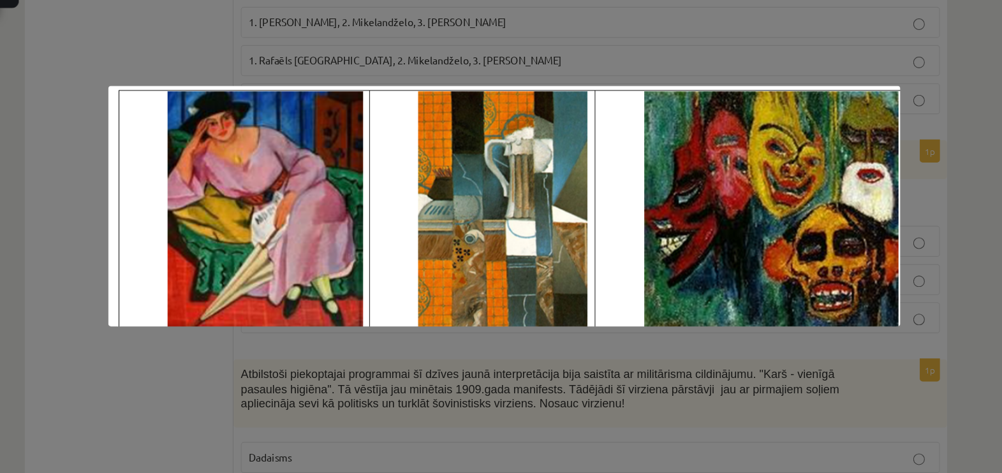
click at [339, 136] on img at bounding box center [500, 236] width 701 height 213
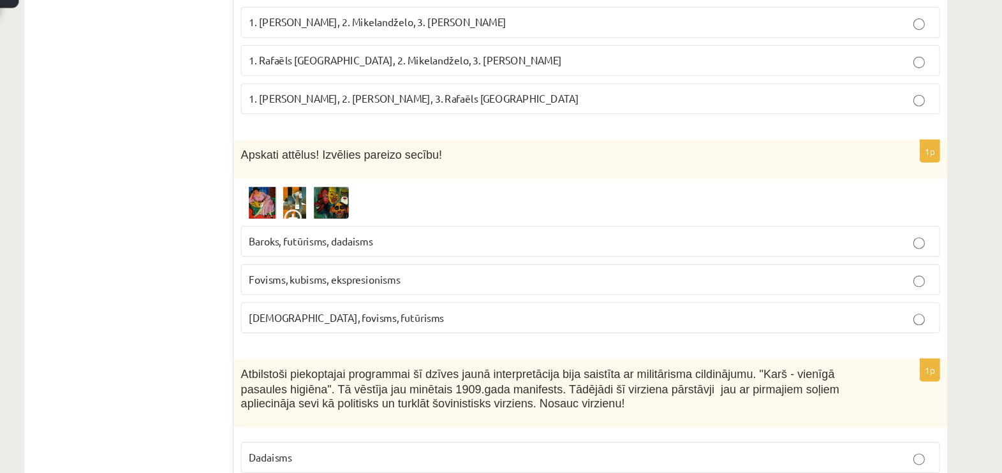
click at [328, 219] on img at bounding box center [316, 233] width 96 height 29
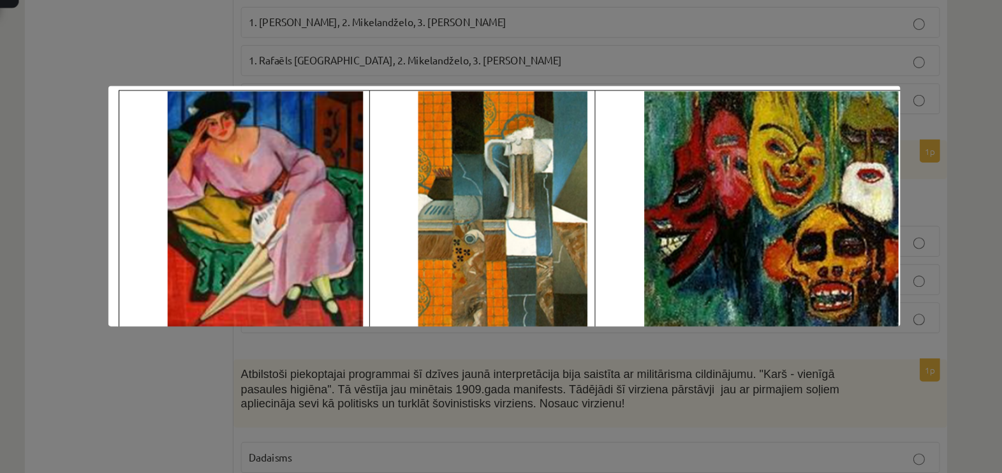
click at [328, 141] on img at bounding box center [500, 236] width 701 height 213
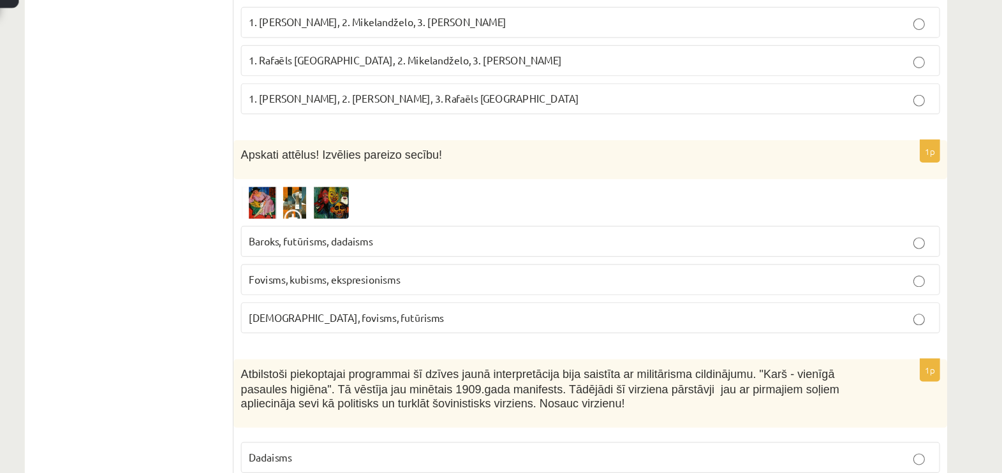
click at [315, 219] on img at bounding box center [316, 233] width 96 height 29
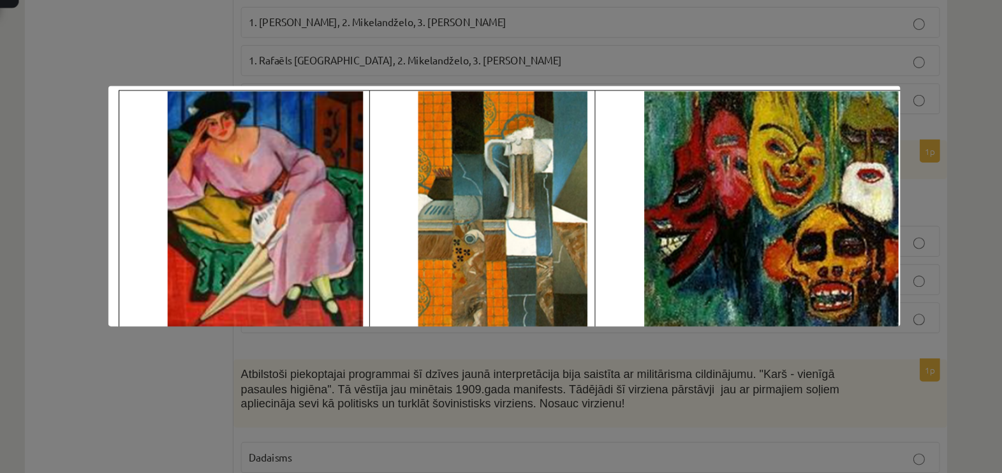
click at [315, 131] on img at bounding box center [500, 236] width 701 height 213
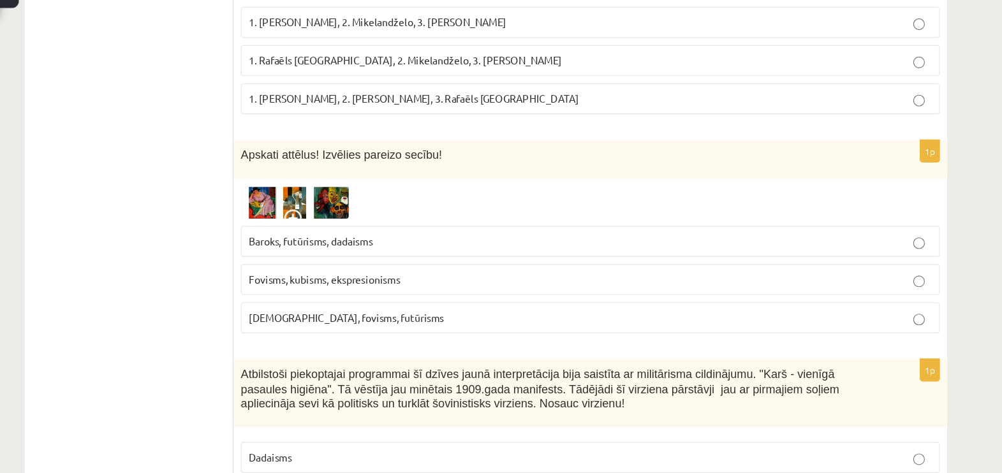
click at [339, 295] on span "Fovisms, kubisms, ekspresionisms" at bounding box center [342, 300] width 134 height 11
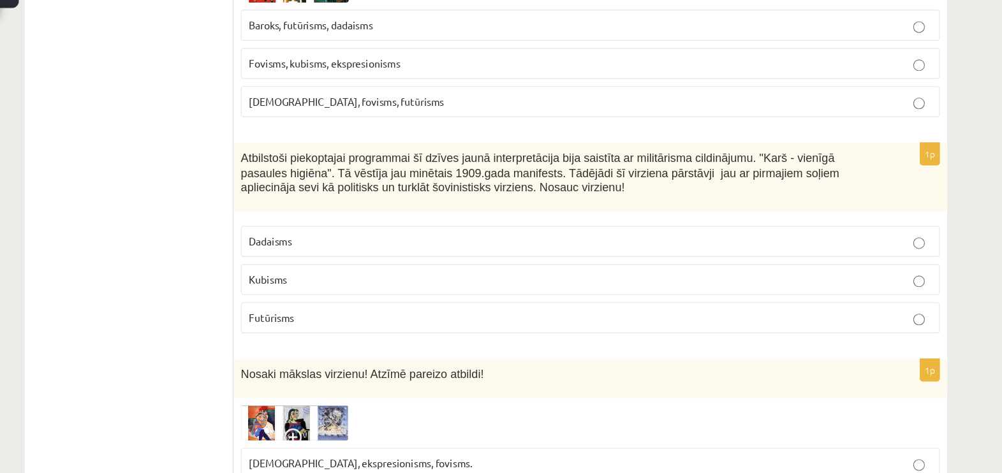
scroll to position [5661, 0]
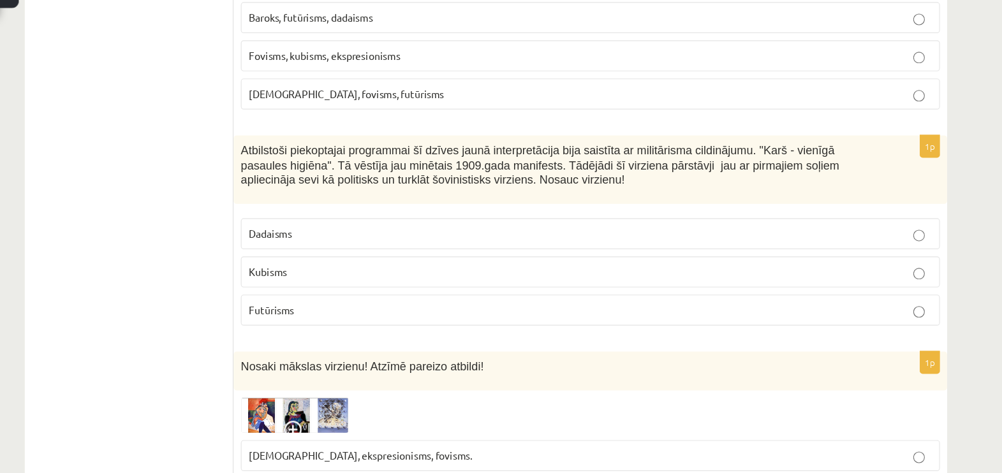
click at [450, 315] on label "Futūrisms" at bounding box center [577, 328] width 618 height 27
click at [289, 406] on img at bounding box center [316, 421] width 96 height 31
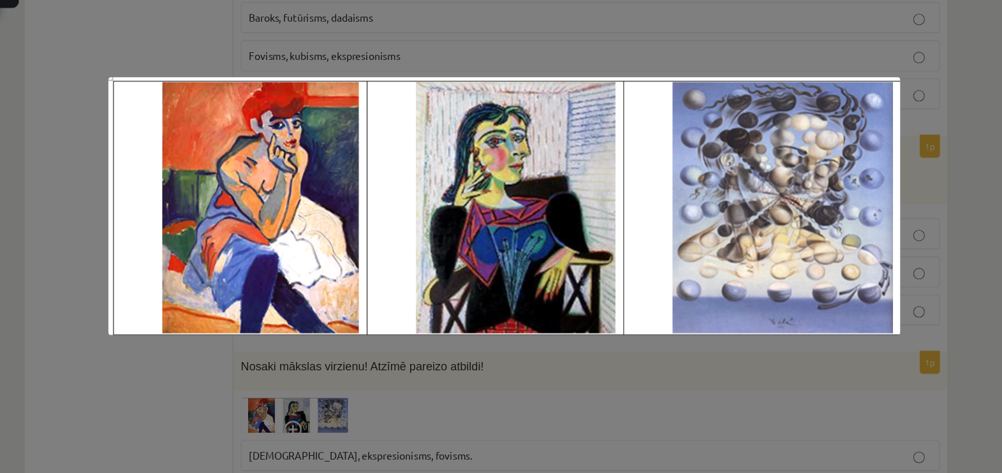
click at [378, 399] on div at bounding box center [501, 236] width 1002 height 473
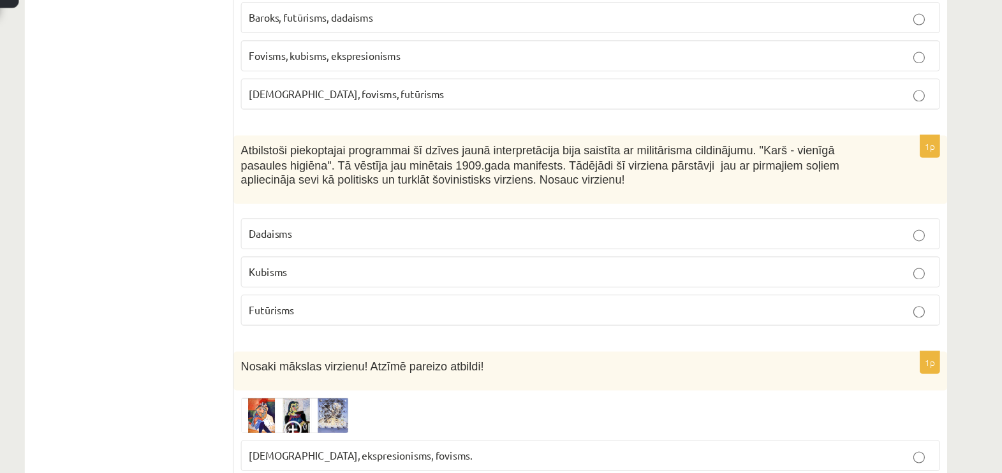
click at [321, 406] on img at bounding box center [316, 421] width 96 height 31
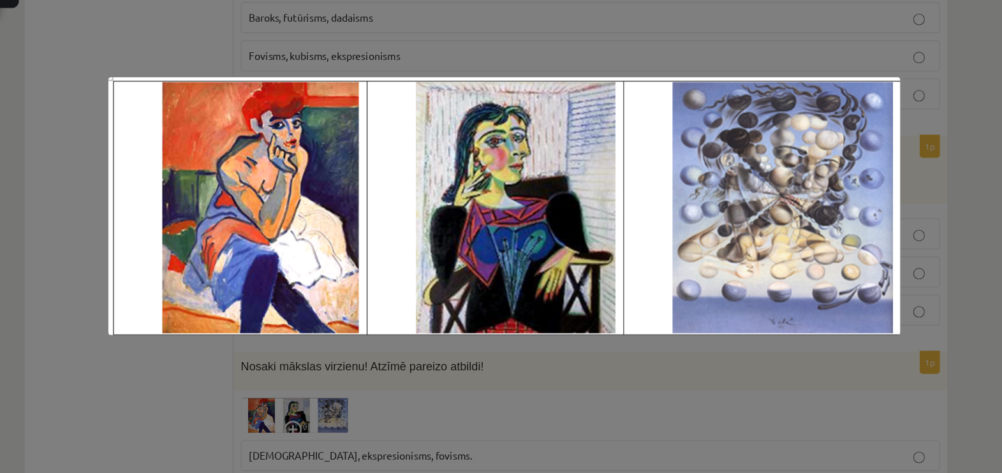
click at [391, 416] on div at bounding box center [501, 236] width 1002 height 473
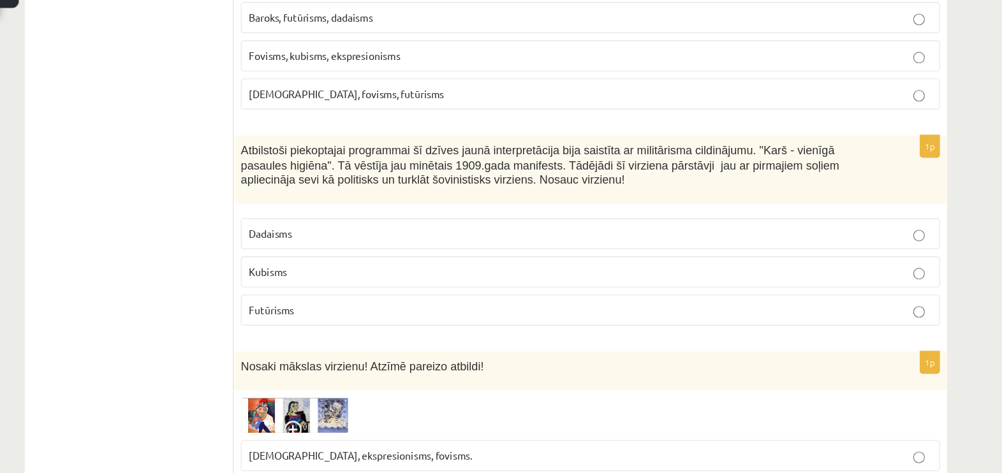
click at [312, 427] on span at bounding box center [316, 437] width 20 height 20
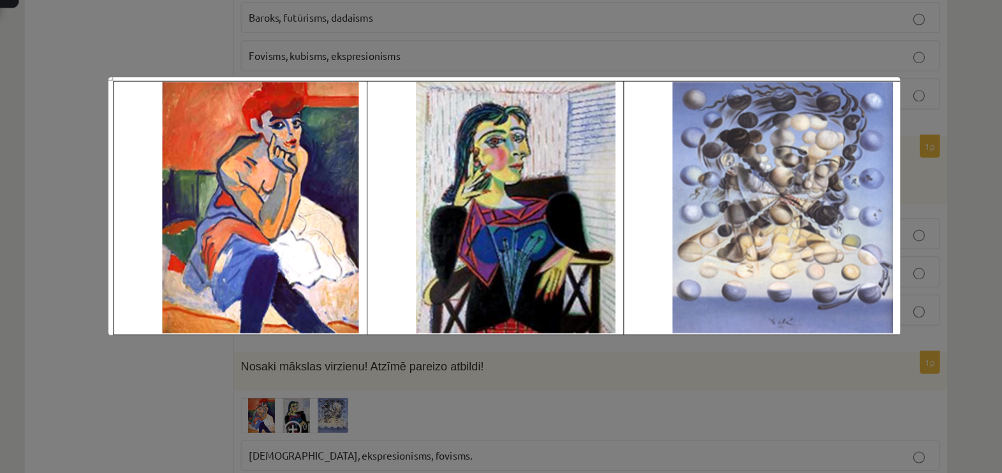
click at [479, 428] on div at bounding box center [501, 236] width 1002 height 473
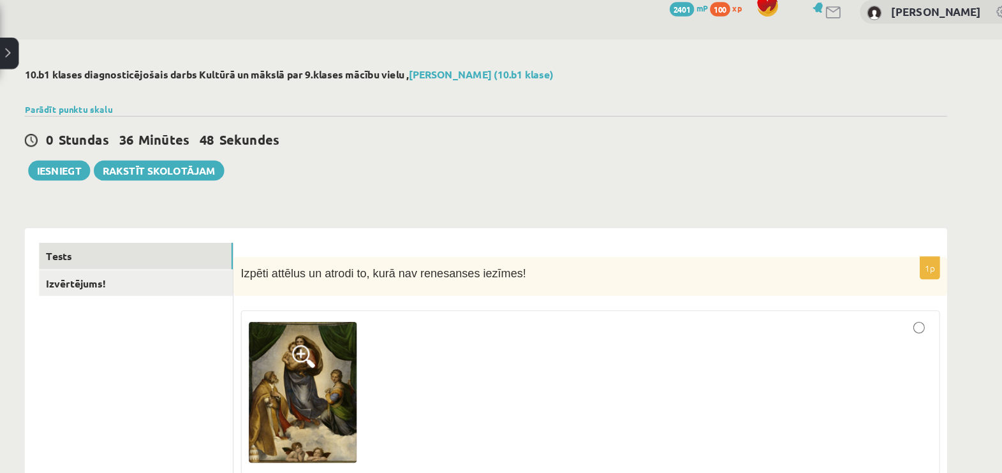
scroll to position [0, 0]
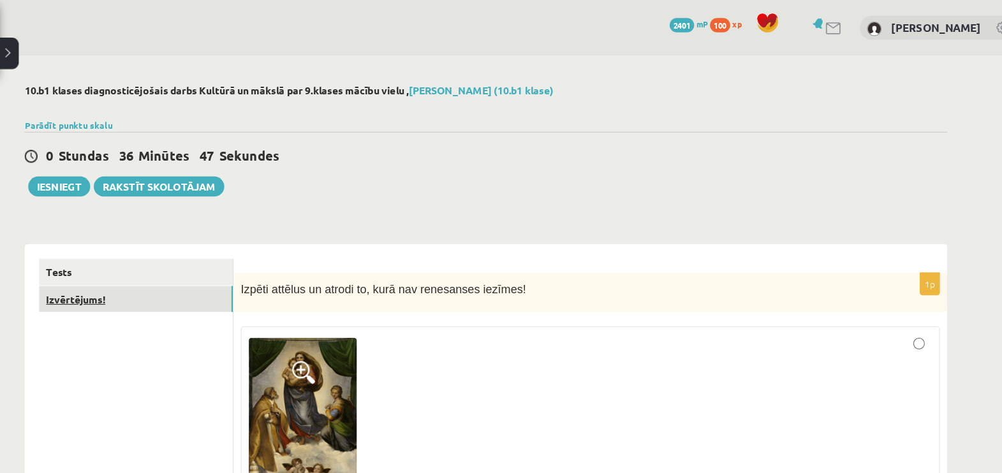
click at [135, 261] on link "Izvērtējums!" at bounding box center [175, 265] width 172 height 24
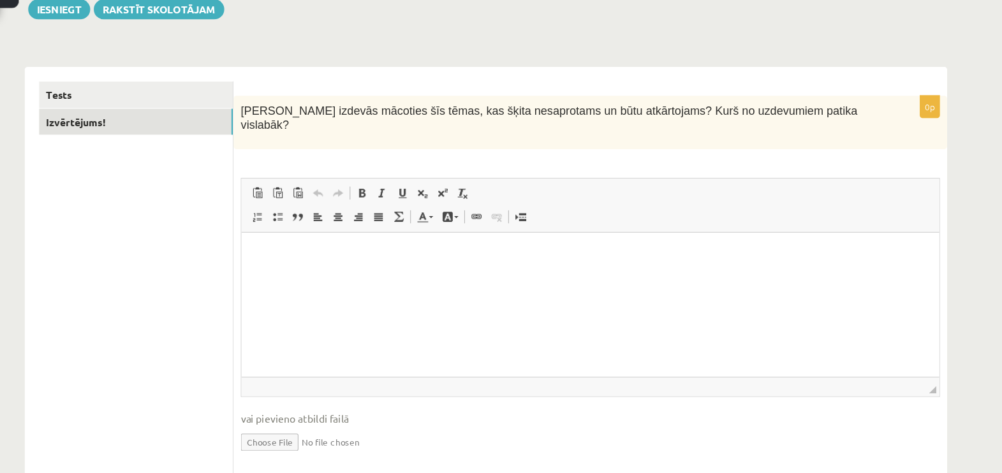
scroll to position [115, 0]
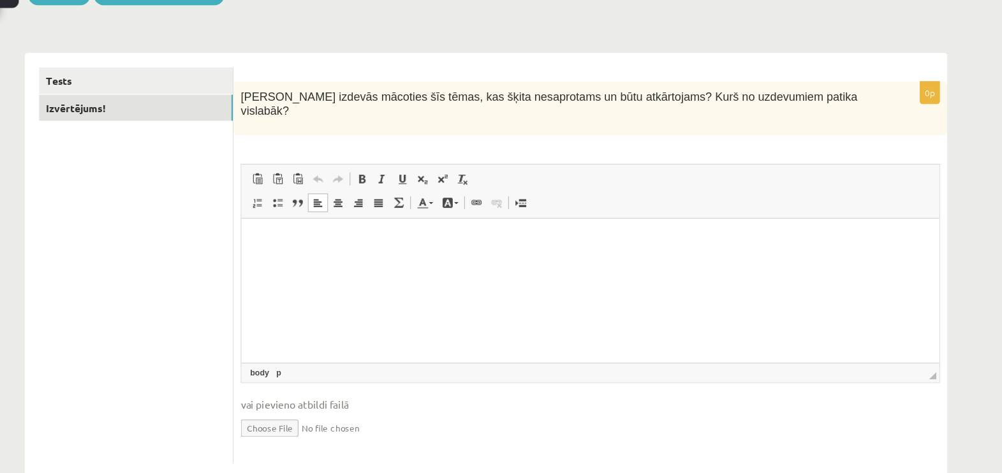
click at [632, 238] on p "Rich Text Editor, wiswyg-editor-user-answer-47363820116580" at bounding box center [550, 237] width 592 height 13
click at [283, 238] on p "**********" at bounding box center [550, 237] width 592 height 13
click at [286, 238] on p "**********" at bounding box center [550, 237] width 592 height 13
click at [316, 240] on p "**********" at bounding box center [550, 237] width 592 height 13
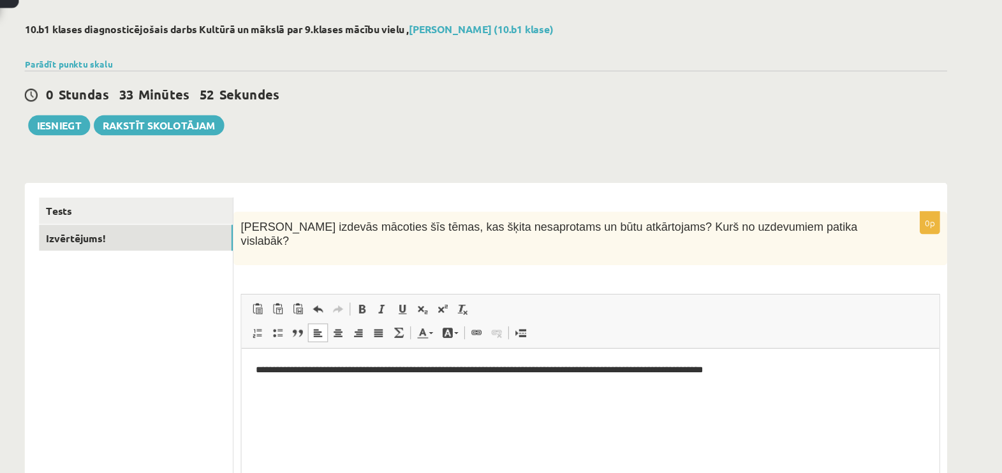
scroll to position [0, 0]
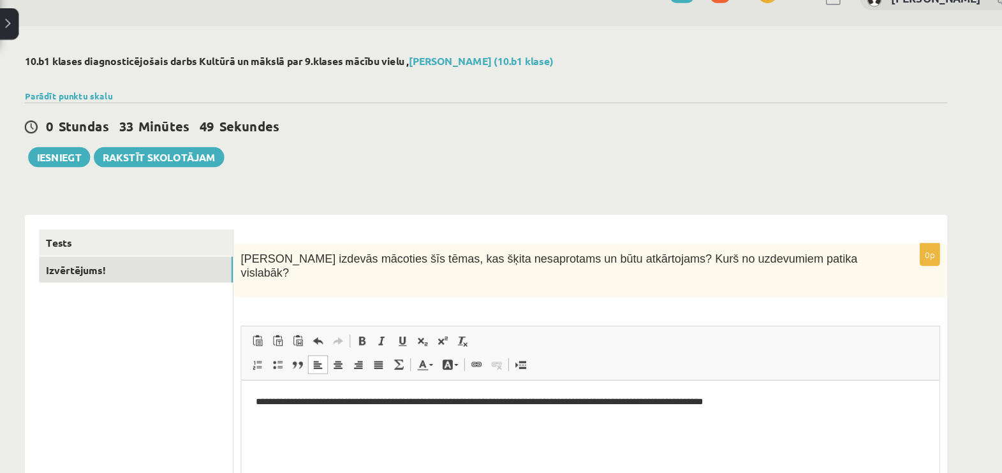
click at [108, 154] on div "0 Stundas 33 Minūtes 49 Sekundes Ieskaite saglabāta! Iesniegt Rakstīt skolotājam" at bounding box center [485, 145] width 816 height 57
click at [110, 161] on button "Iesniegt" at bounding box center [107, 165] width 55 height 18
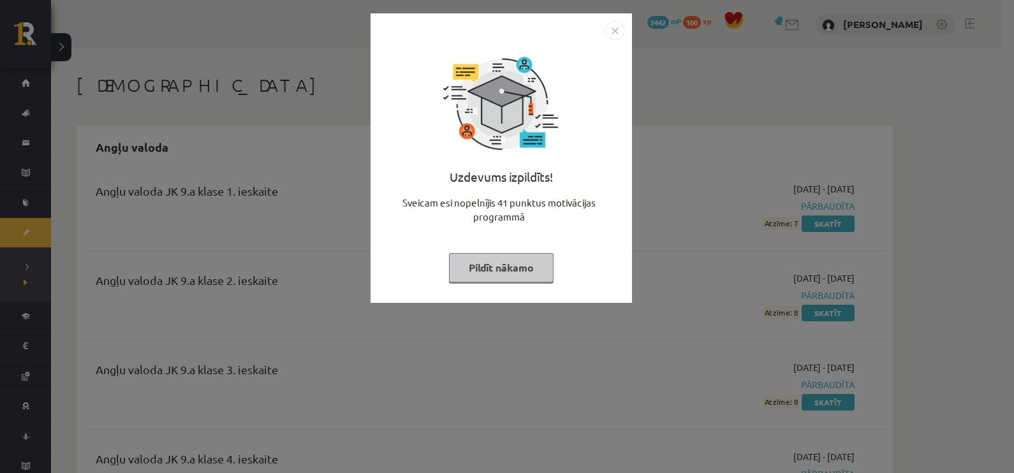
click at [536, 267] on button "Pildīt nākamo" at bounding box center [501, 267] width 105 height 29
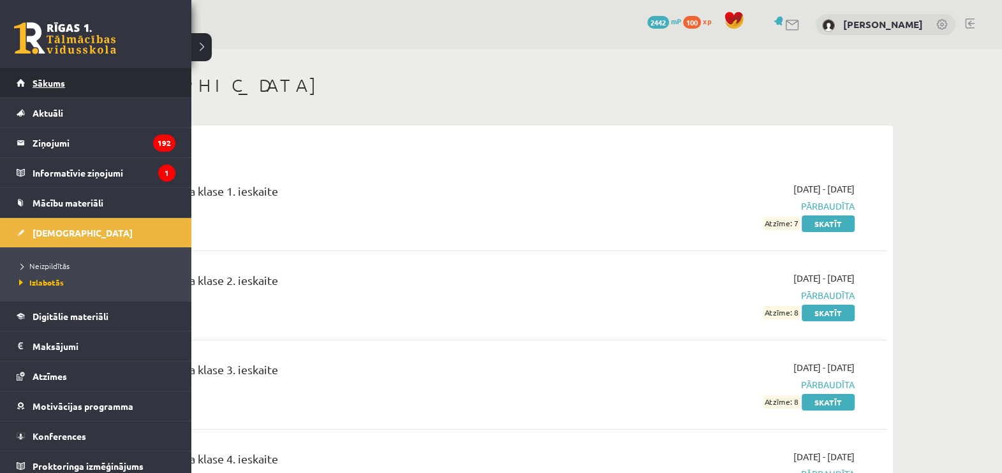
click at [45, 85] on span "Sākums" at bounding box center [49, 82] width 33 height 11
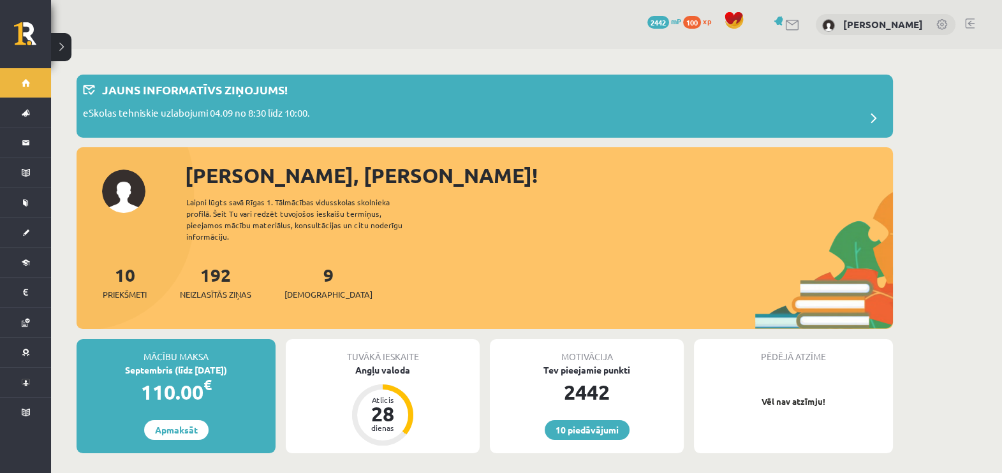
click at [308, 273] on div "9 Ieskaites" at bounding box center [328, 281] width 88 height 40
click at [308, 263] on link "9 Ieskaites" at bounding box center [328, 282] width 88 height 38
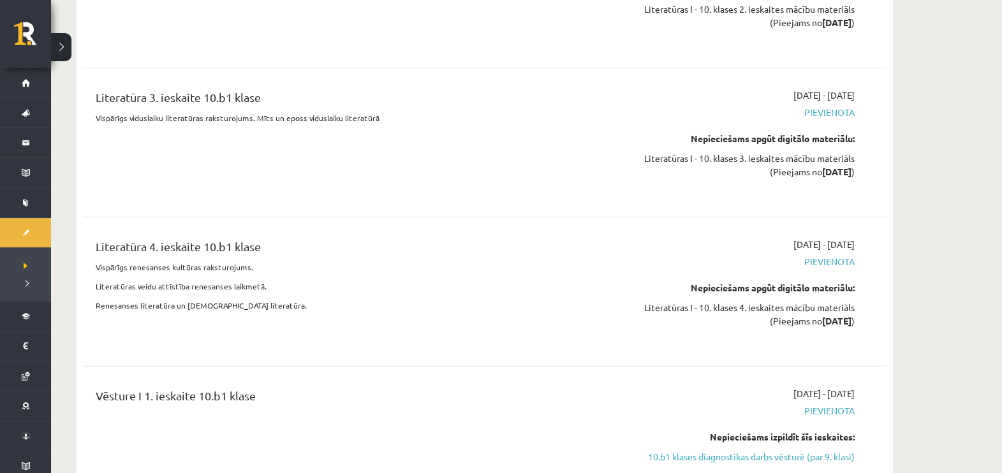
scroll to position [3888, 0]
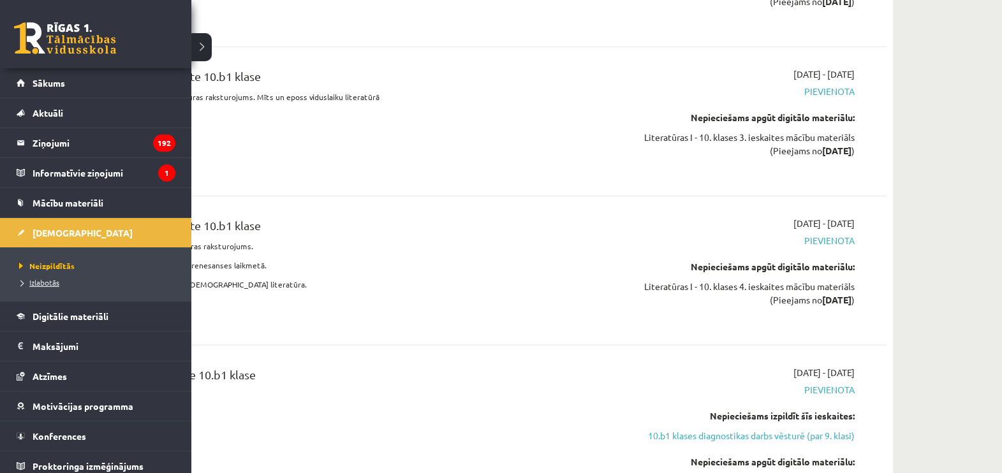
click at [40, 282] on span "Izlabotās" at bounding box center [37, 282] width 43 height 10
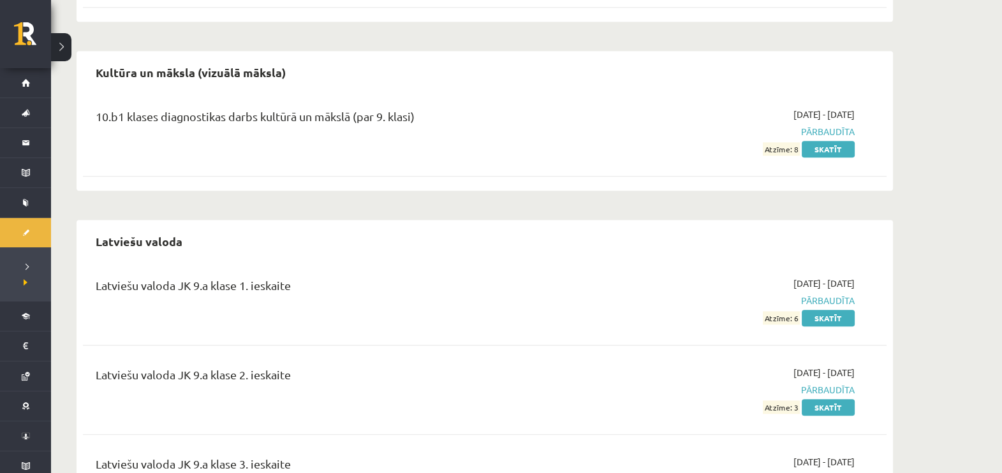
scroll to position [1753, 0]
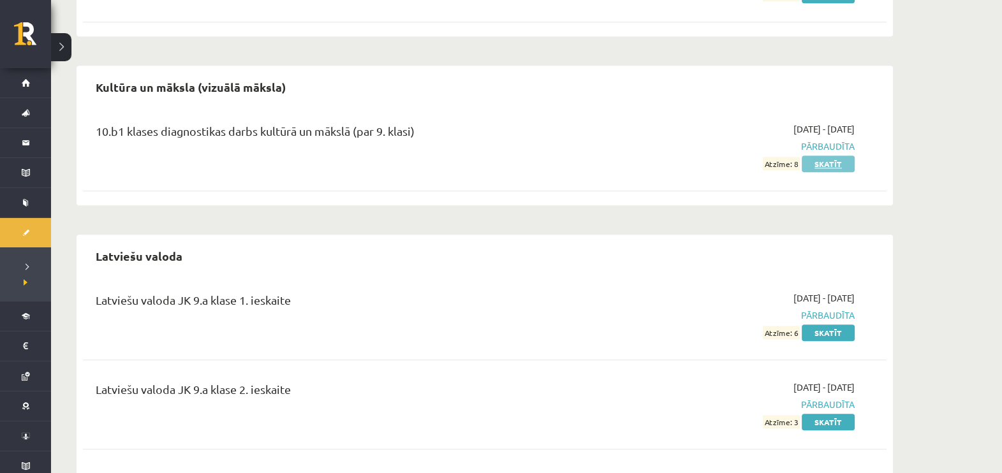
click at [830, 163] on link "Skatīt" at bounding box center [827, 164] width 53 height 17
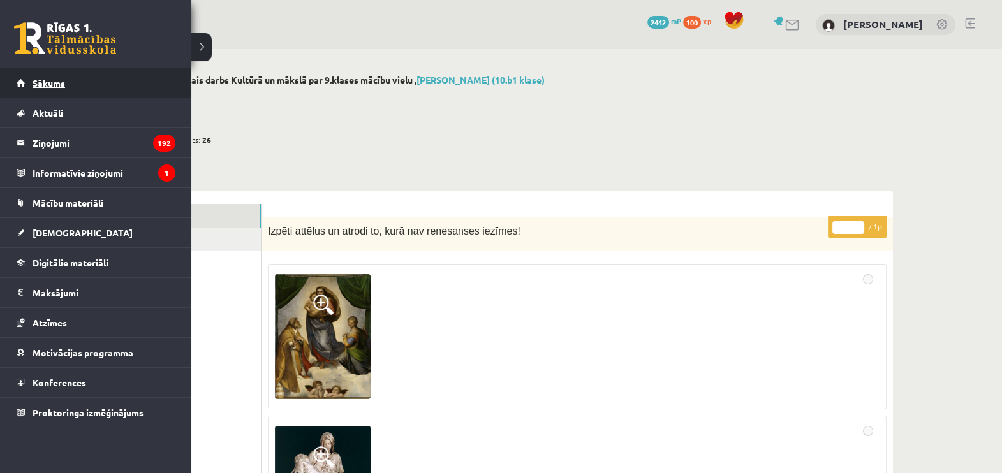
click at [59, 82] on span "Sākums" at bounding box center [49, 82] width 33 height 11
